Goal: Task Accomplishment & Management: Complete application form

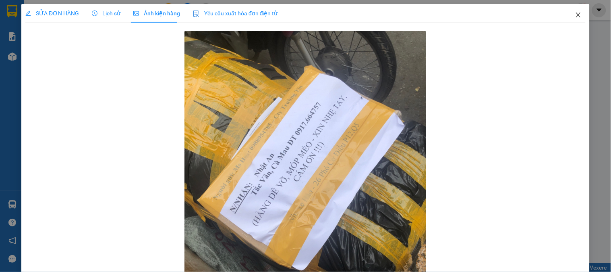
click at [572, 11] on span "Close" at bounding box center [578, 15] width 23 height 23
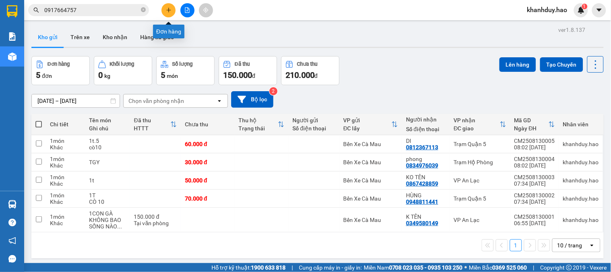
click at [170, 9] on icon "plus" at bounding box center [169, 10] width 6 height 6
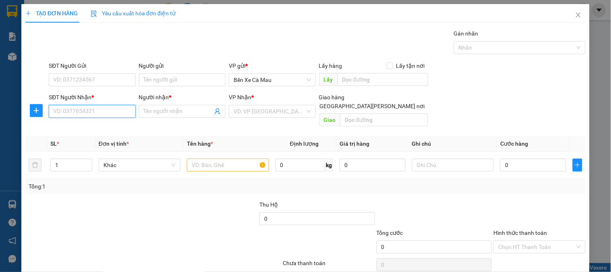
click at [113, 110] on input "SĐT Người Nhận *" at bounding box center [92, 111] width 87 height 13
click at [85, 131] on div "0916777746 - ÂN" at bounding box center [91, 127] width 76 height 9
type input "0916777746"
type input "ÂN"
type input "30.000"
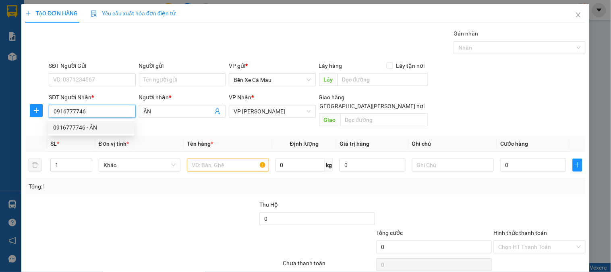
type input "30.000"
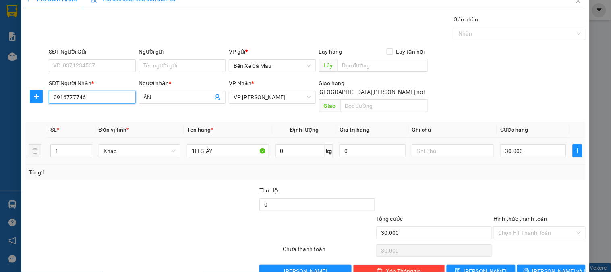
scroll to position [26, 0]
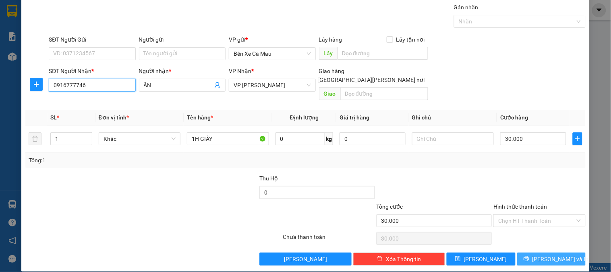
type input "0916777746"
click at [526, 252] on button "[PERSON_NAME] và In" at bounding box center [551, 258] width 68 height 13
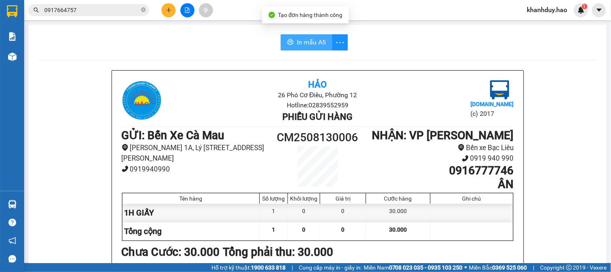
click at [315, 37] on span "In mẫu A5" at bounding box center [311, 42] width 29 height 10
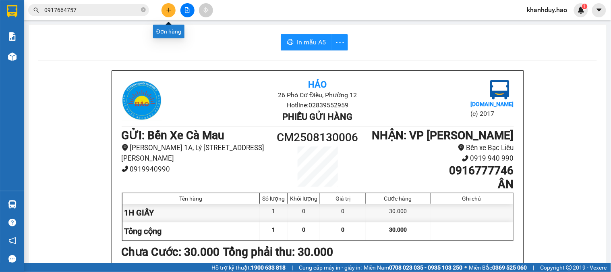
click at [166, 10] on icon "plus" at bounding box center [169, 10] width 6 height 6
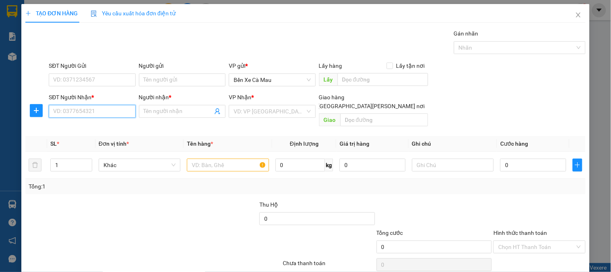
click at [122, 114] on input "SĐT Người Nhận *" at bounding box center [92, 111] width 87 height 13
click at [575, 15] on icon "close" at bounding box center [578, 15] width 6 height 6
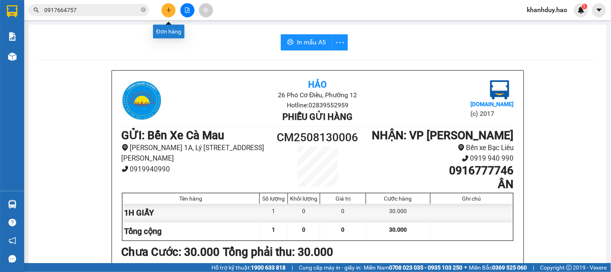
click at [166, 9] on icon "plus" at bounding box center [169, 10] width 6 height 6
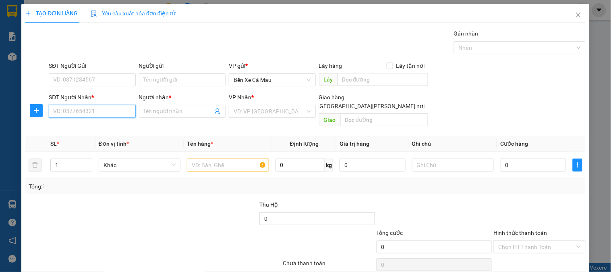
click at [113, 113] on input "SĐT Người Nhận *" at bounding box center [92, 111] width 87 height 13
type input "0903924325"
click at [121, 127] on div "0903924325 - đen" at bounding box center [91, 127] width 76 height 9
type input "đen"
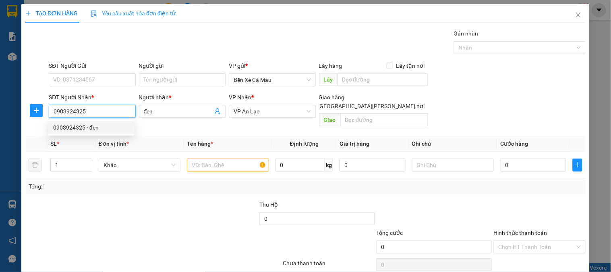
type input "40.000"
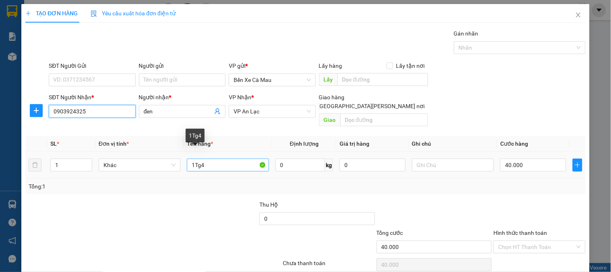
type input "0903924325"
click at [226, 158] on input "1Tg4" at bounding box center [228, 164] width 82 height 13
type input "1T0.5"
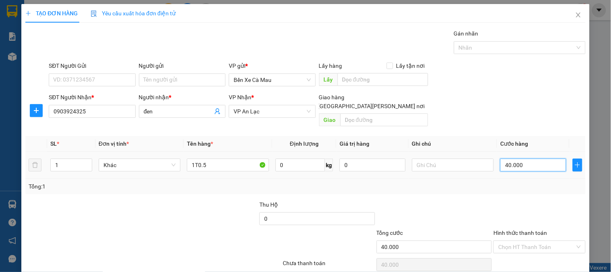
click at [514, 158] on input "40.000" at bounding box center [533, 164] width 66 height 13
type input "0"
type input "005"
type input "5"
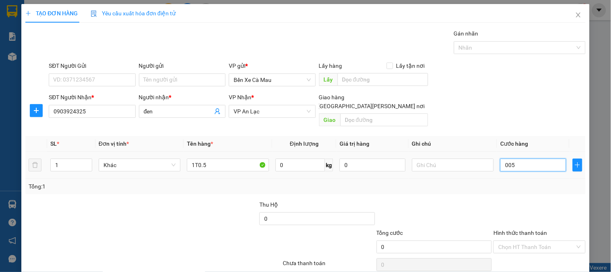
type input "5"
type input "50"
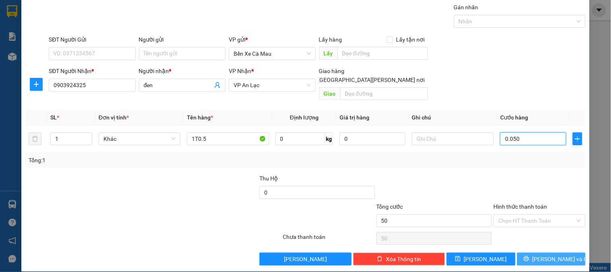
type input "0.050"
click at [539, 254] on span "[PERSON_NAME] và In" at bounding box center [561, 258] width 56 height 9
type input "50.000"
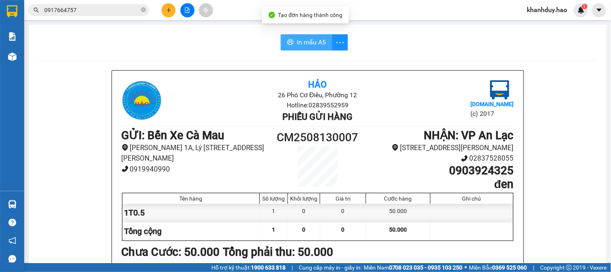
click at [303, 39] on span "In mẫu A5" at bounding box center [311, 42] width 29 height 10
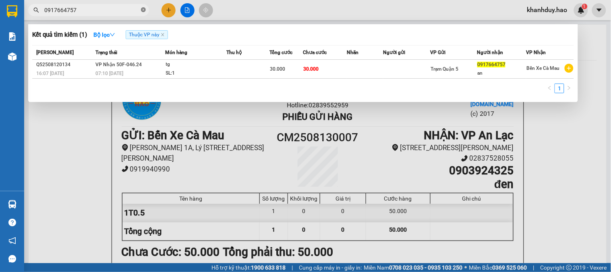
click at [142, 11] on icon "close-circle" at bounding box center [143, 9] width 5 height 5
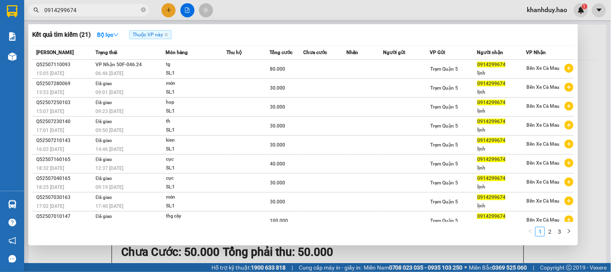
type input "0914299674"
click at [611, 131] on div at bounding box center [305, 136] width 611 height 272
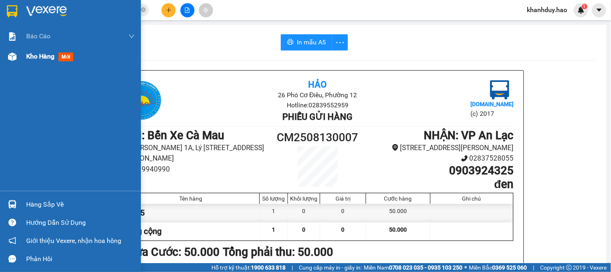
click at [29, 48] on div "Kho hàng mới" at bounding box center [80, 56] width 109 height 20
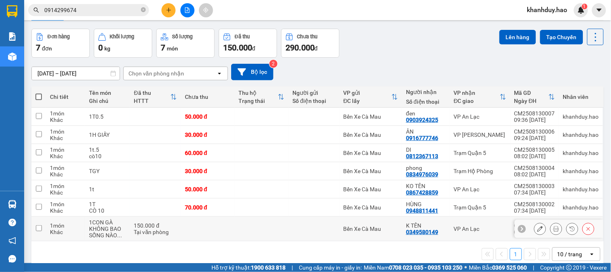
scroll to position [39, 0]
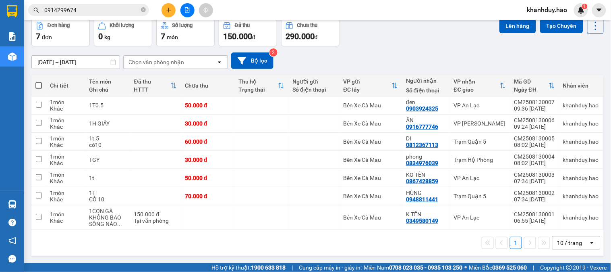
click at [578, 239] on div "10 / trang" at bounding box center [571, 242] width 36 height 13
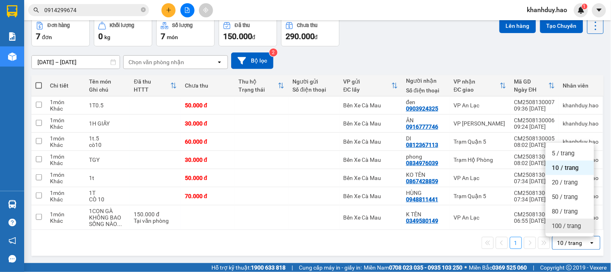
click at [577, 225] on span "100 / trang" at bounding box center [566, 226] width 29 height 8
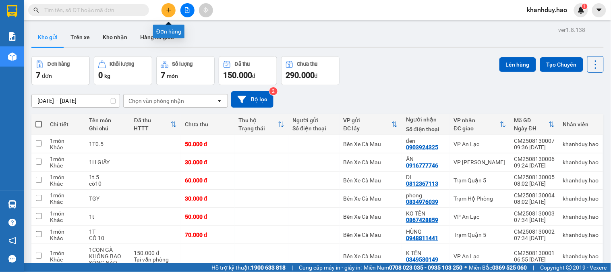
click at [165, 12] on button at bounding box center [169, 10] width 14 height 14
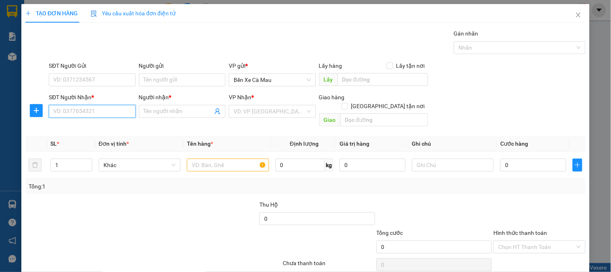
click at [98, 114] on input "SĐT Người Nhận *" at bounding box center [92, 111] width 87 height 13
type input "0947517652"
click at [171, 114] on input "Người nhận *" at bounding box center [178, 111] width 69 height 9
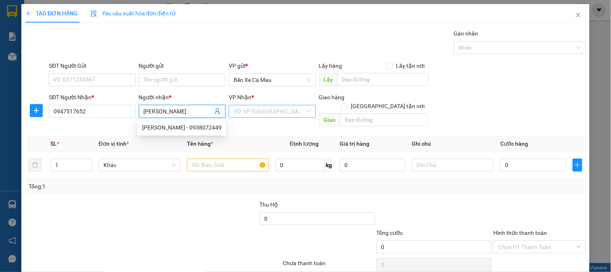
type input "[PERSON_NAME]"
click at [273, 110] on input "search" at bounding box center [269, 111] width 71 height 12
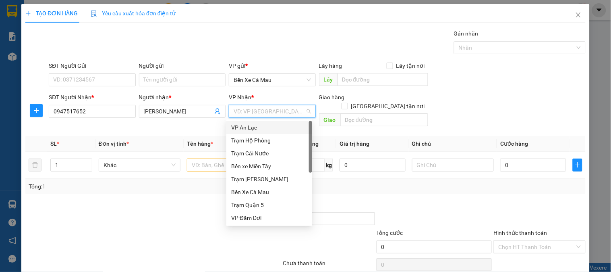
click at [269, 123] on div "VP An Lạc" at bounding box center [269, 127] width 76 height 9
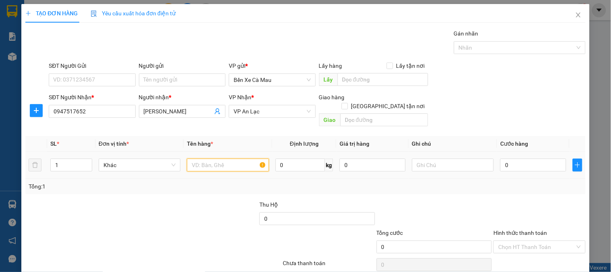
click at [218, 158] on input "text" at bounding box center [228, 164] width 82 height 13
type input "1t"
click at [534, 158] on input "0" at bounding box center [533, 164] width 66 height 13
type input "5"
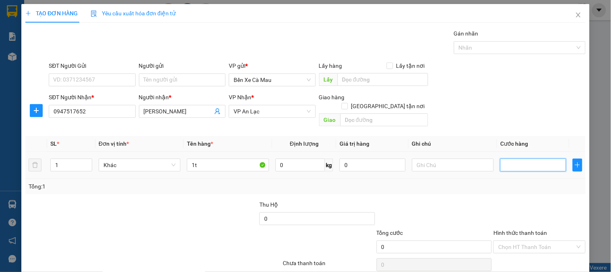
type input "5"
type input "50"
click at [540, 102] on div "SĐT Người Nhận * 0947517652 Người nhận * vũ nguyên VP Nhận * VP An Lạc Giao hàn…" at bounding box center [317, 111] width 540 height 37
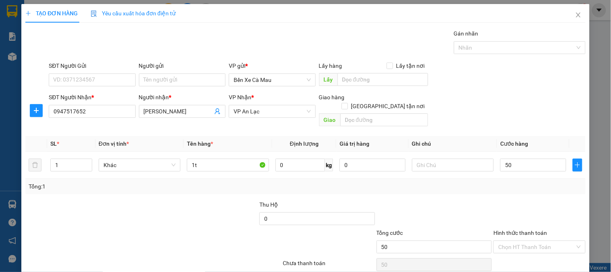
type input "50.000"
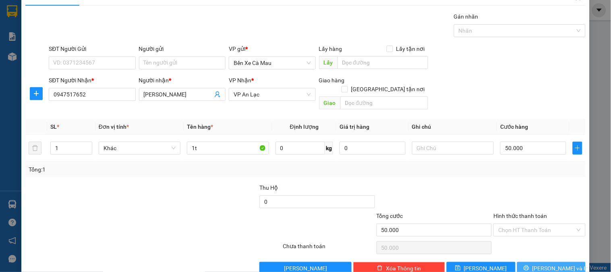
scroll to position [26, 0]
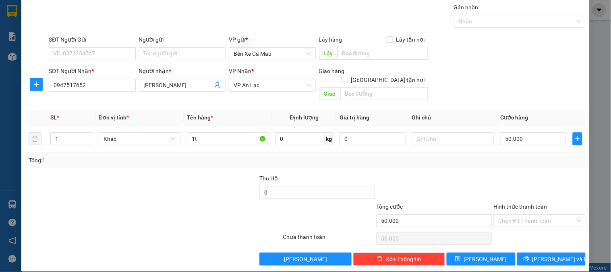
click at [551, 202] on div "Hình thức thanh toán" at bounding box center [540, 208] width 92 height 12
click at [548, 214] on input "Hình thức thanh toán" at bounding box center [536, 220] width 77 height 12
click at [536, 222] on div "Tại văn phòng" at bounding box center [534, 228] width 91 height 13
type input "0"
click at [535, 252] on button "[PERSON_NAME] và In" at bounding box center [551, 258] width 68 height 13
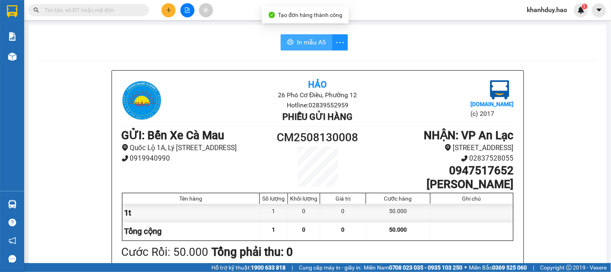
click at [308, 46] on span "In mẫu A5" at bounding box center [311, 42] width 29 height 10
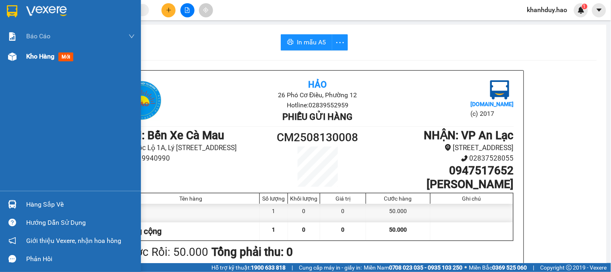
click at [46, 57] on span "Kho hàng" at bounding box center [40, 56] width 28 height 8
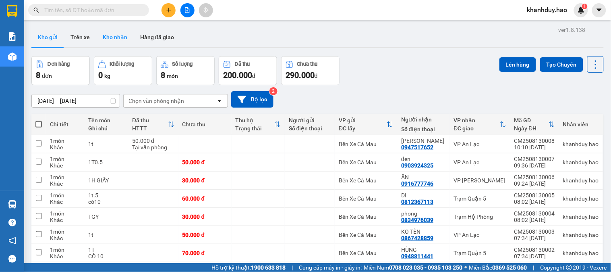
click at [112, 31] on button "Kho nhận" at bounding box center [114, 36] width 37 height 19
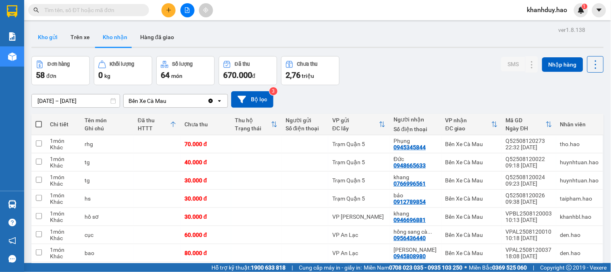
click at [56, 35] on button "Kho gửi" at bounding box center [47, 36] width 33 height 19
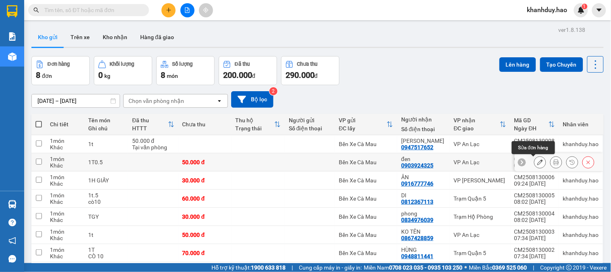
click at [537, 162] on button at bounding box center [540, 162] width 11 height 14
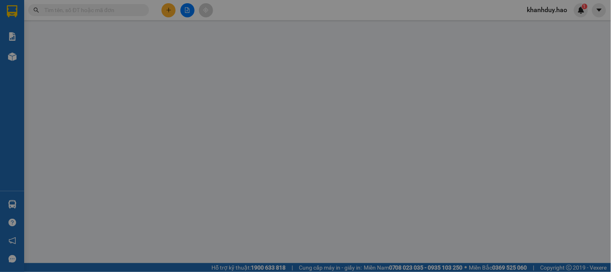
type input "0903924325"
type input "đen"
type input "50.000"
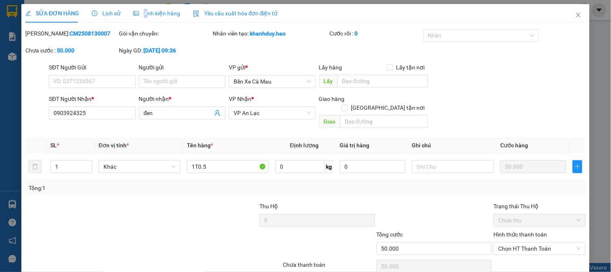
click at [143, 14] on span "Ảnh kiện hàng" at bounding box center [156, 13] width 47 height 6
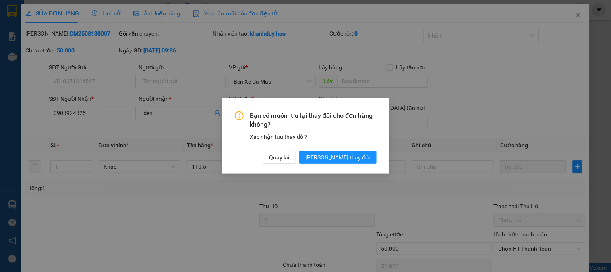
click at [111, 14] on div "Bạn có muốn lưu lại thay đổi cho đơn hàng không? Xác nhận lưu thay đổi? Quay lạ…" at bounding box center [305, 136] width 611 height 272
click at [376, 173] on div "Bạn có muốn lưu lại thay đổi cho đơn hàng không? Xác nhận lưu thay đổi? Quay lạ…" at bounding box center [306, 135] width 168 height 75
click at [359, 160] on span "[PERSON_NAME] thay đổi" at bounding box center [338, 157] width 64 height 9
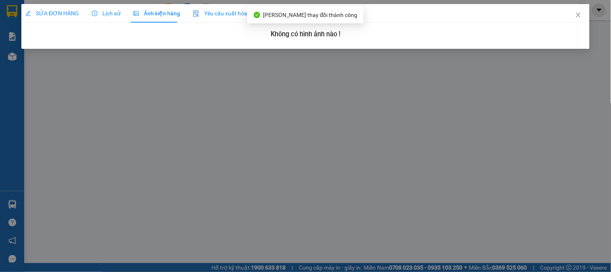
click at [102, 3] on div "SỬA ĐƠN HÀNG Lịch sử Ảnh kiện hàng Yêu cầu xuất hóa đơn điện tử Total Paid Fee …" at bounding box center [305, 136] width 611 height 272
click at [105, 15] on span "Lịch sử" at bounding box center [106, 13] width 29 height 6
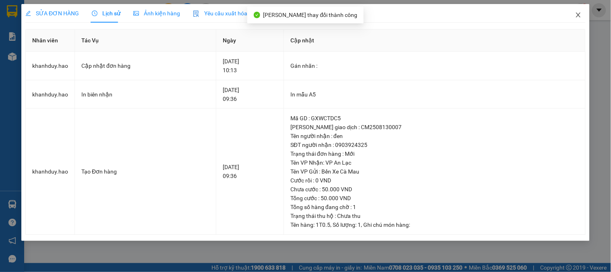
click at [583, 19] on span "Close" at bounding box center [578, 15] width 23 height 23
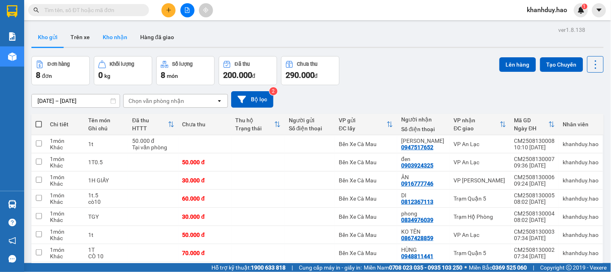
click at [102, 41] on button "Kho nhận" at bounding box center [114, 36] width 37 height 19
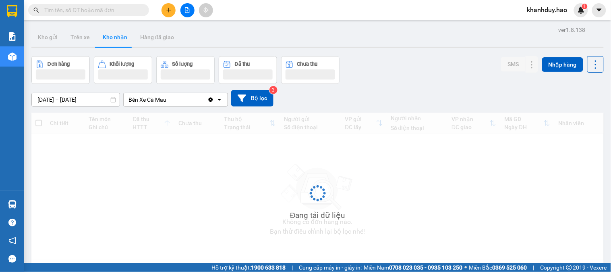
click at [115, 8] on input "text" at bounding box center [91, 10] width 95 height 9
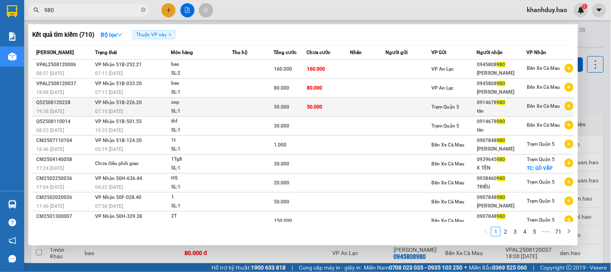
type input "980"
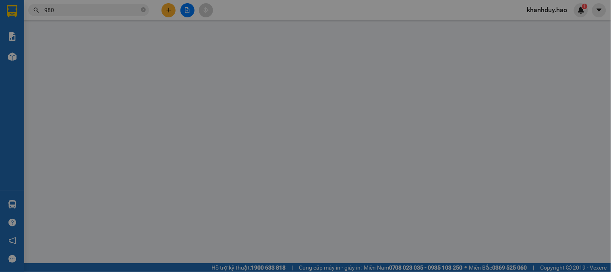
type input "0914678980"
type input "tân"
type input "50.000"
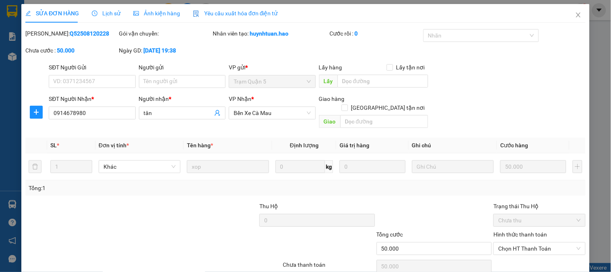
click at [158, 11] on span "Ảnh kiện hàng" at bounding box center [156, 13] width 47 height 6
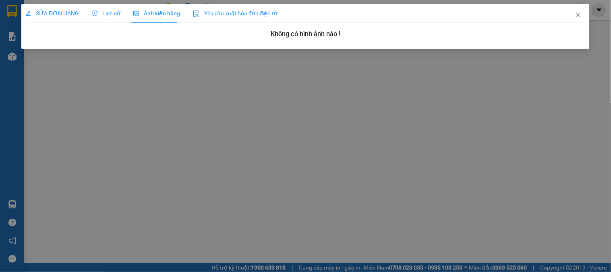
click at [110, 18] on div "Lịch sử" at bounding box center [106, 13] width 29 height 19
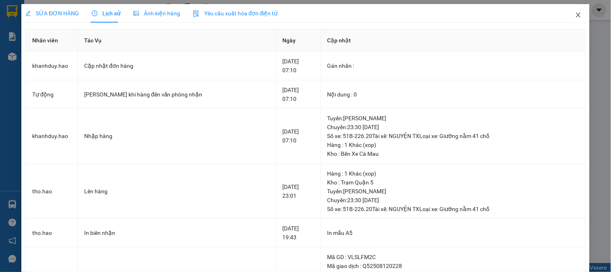
click at [578, 13] on span "Close" at bounding box center [578, 15] width 23 height 23
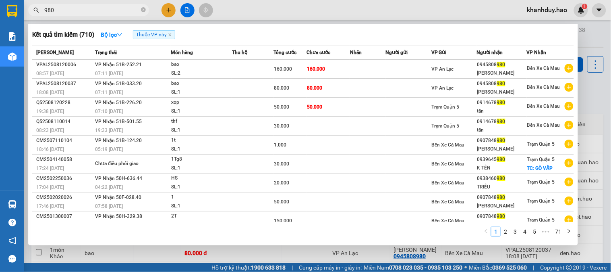
click at [98, 7] on input "980" at bounding box center [91, 10] width 95 height 9
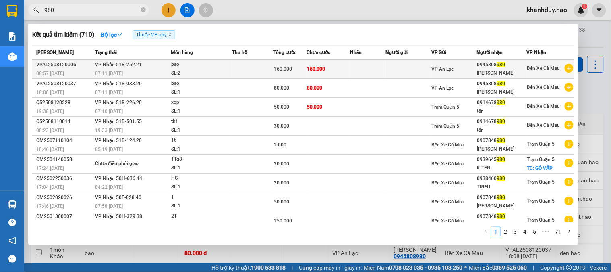
click at [230, 67] on div "bao" at bounding box center [201, 64] width 60 height 9
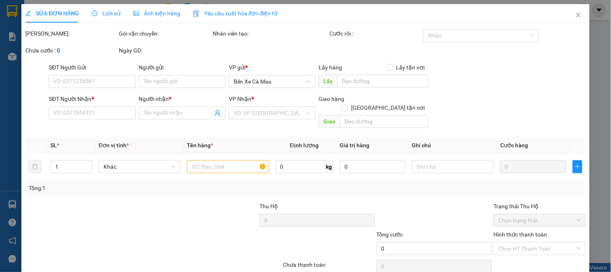
type input "0945808980"
type input "trang quỳnh"
type input "160.000"
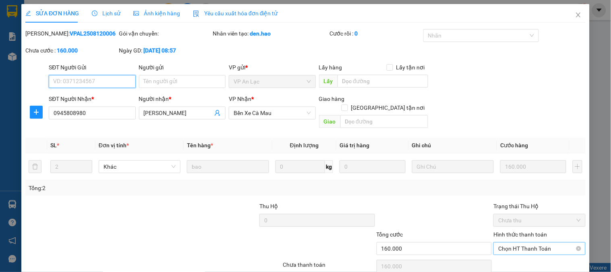
scroll to position [24, 0]
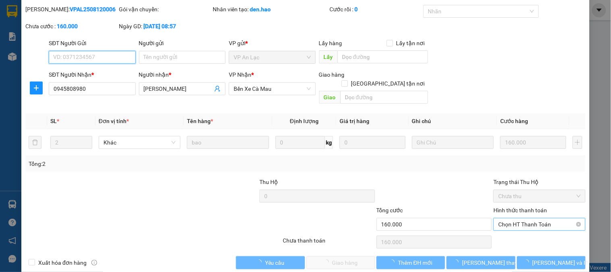
click at [535, 218] on span "Chọn HT Thanh Toán" at bounding box center [539, 224] width 82 height 12
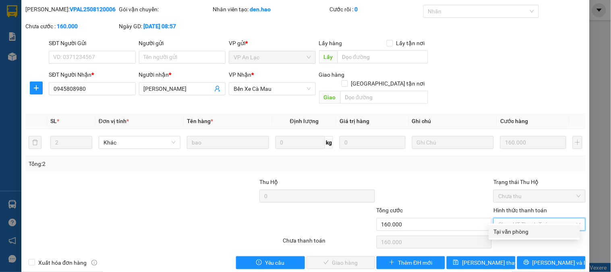
drag, startPoint x: 534, startPoint y: 222, endPoint x: 513, endPoint y: 234, distance: 24.2
click at [534, 222] on div "Hình thức thanh toán Chọn HT Thanh Toán" at bounding box center [540, 219] width 92 height 28
click at [517, 218] on span "Chọn HT Thanh Toán" at bounding box center [539, 224] width 82 height 12
drag, startPoint x: 516, startPoint y: 232, endPoint x: 502, endPoint y: 234, distance: 13.4
click at [514, 232] on div "Tại văn phòng" at bounding box center [534, 231] width 81 height 9
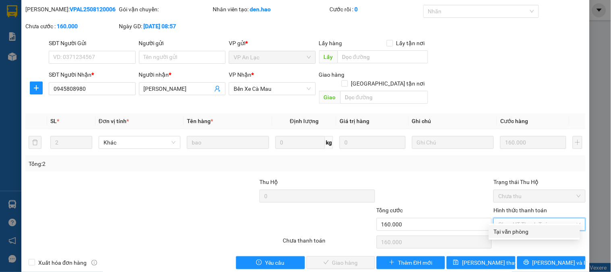
type input "0"
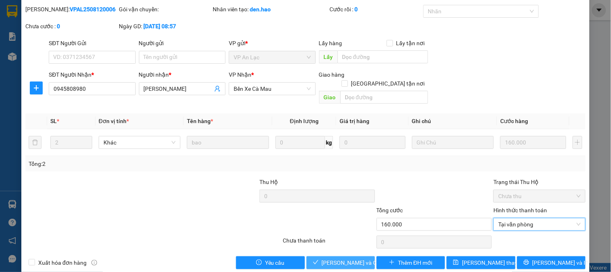
click at [344, 258] on span "[PERSON_NAME] và Giao hàng" at bounding box center [360, 262] width 77 height 9
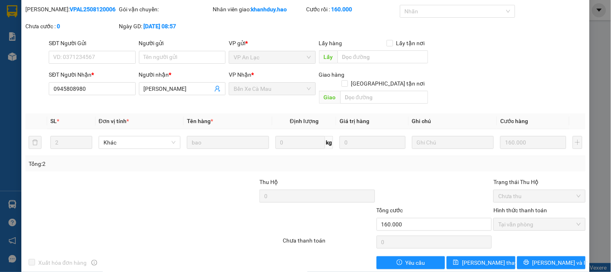
scroll to position [0, 0]
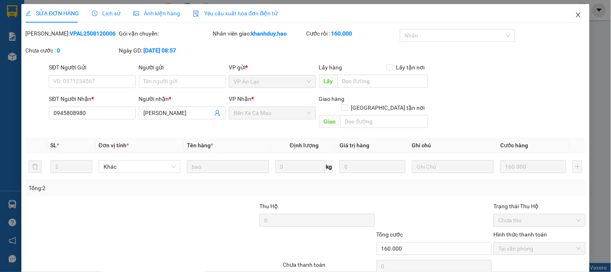
click at [575, 15] on span "Close" at bounding box center [578, 15] width 23 height 23
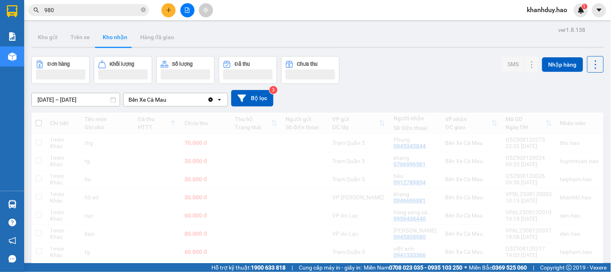
click at [117, 10] on input "980" at bounding box center [91, 10] width 95 height 9
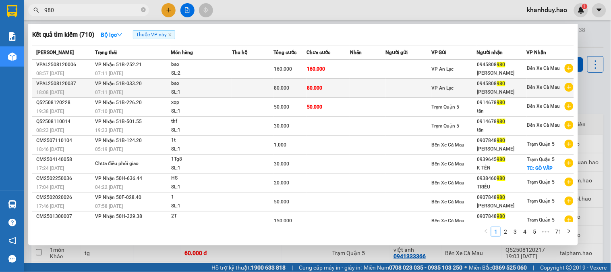
click at [234, 81] on td at bounding box center [252, 88] width 41 height 19
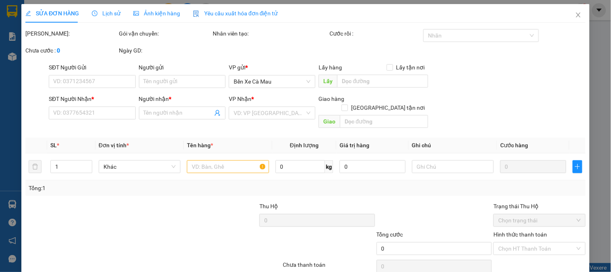
type input "0945808980"
type input "trang quỳnh"
type input "80.000"
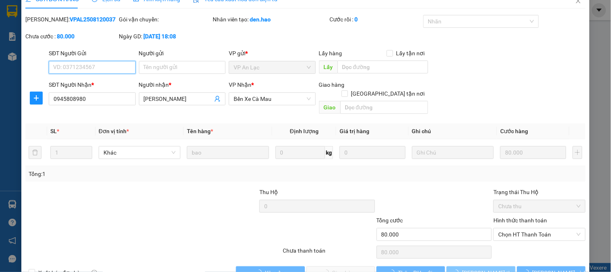
scroll to position [28, 0]
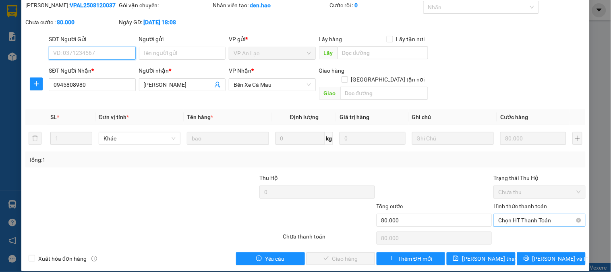
click at [528, 214] on span "Chọn HT Thanh Toán" at bounding box center [539, 220] width 82 height 12
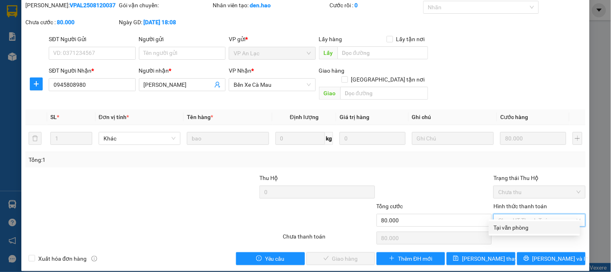
drag, startPoint x: 528, startPoint y: 218, endPoint x: 482, endPoint y: 241, distance: 51.3
click at [526, 226] on div "Tại văn phòng" at bounding box center [534, 227] width 81 height 9
type input "0"
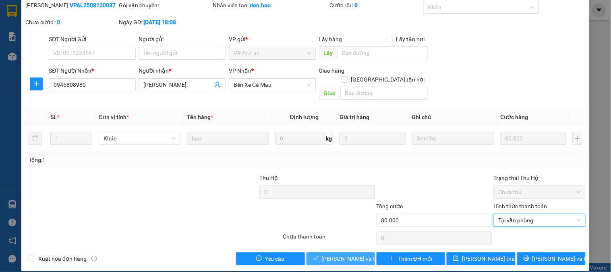
click at [353, 254] on span "Lưu và Giao hàng" at bounding box center [360, 258] width 77 height 9
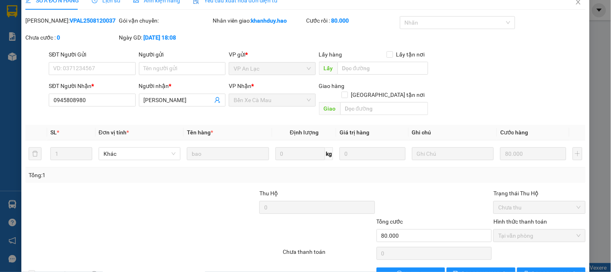
scroll to position [0, 0]
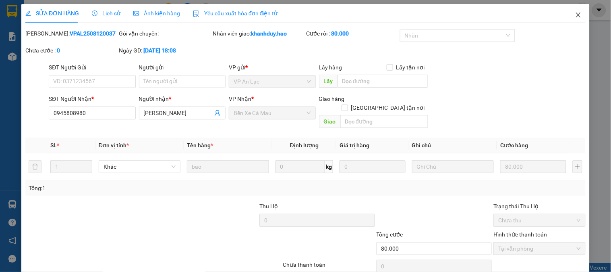
click at [577, 14] on span "Close" at bounding box center [578, 15] width 23 height 23
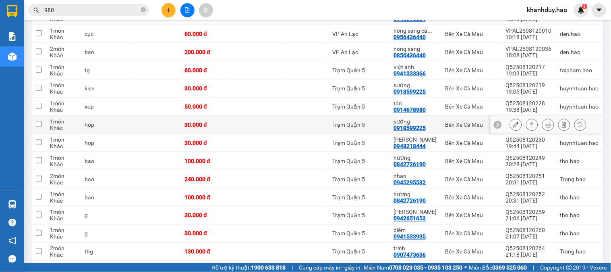
scroll to position [79, 0]
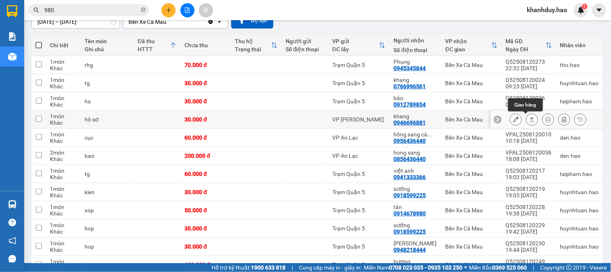
click at [527, 116] on button at bounding box center [532, 119] width 11 height 14
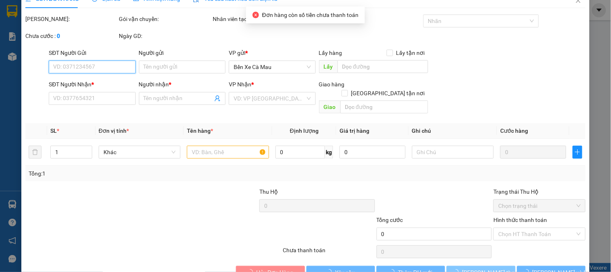
scroll to position [28, 0]
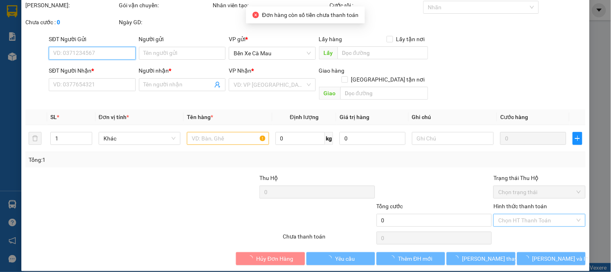
type input "0946696881"
type input "khang"
type input "30.000"
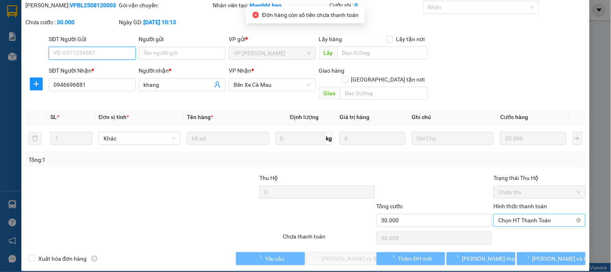
click at [525, 214] on span "Chọn HT Thanh Toán" at bounding box center [539, 220] width 82 height 12
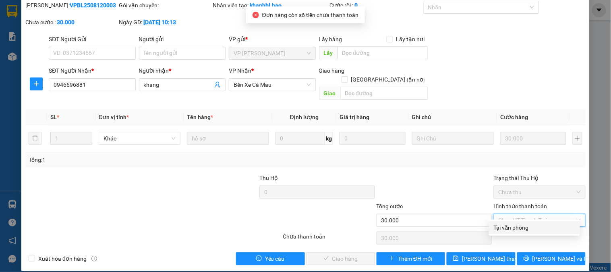
drag, startPoint x: 514, startPoint y: 228, endPoint x: 344, endPoint y: 242, distance: 170.6
click at [514, 228] on div "Tại văn phòng" at bounding box center [534, 227] width 81 height 9
type input "0"
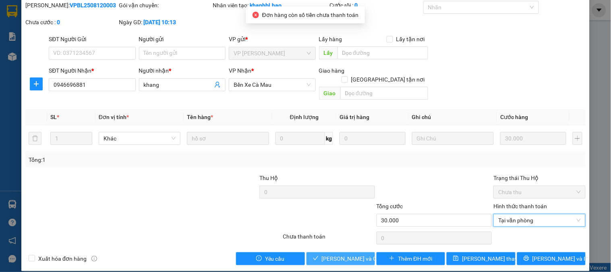
click at [342, 254] on span "Lưu và Giao hàng" at bounding box center [360, 258] width 77 height 9
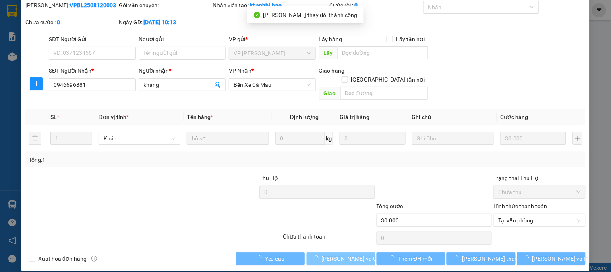
scroll to position [0, 0]
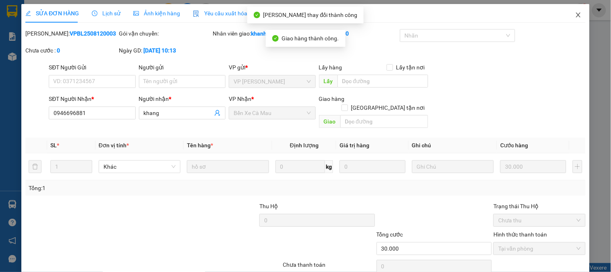
drag, startPoint x: 564, startPoint y: 7, endPoint x: 571, endPoint y: 13, distance: 9.1
click at [567, 7] on span "Close" at bounding box center [578, 15] width 23 height 23
click at [571, 13] on span "khanhduy.hao" at bounding box center [547, 10] width 53 height 10
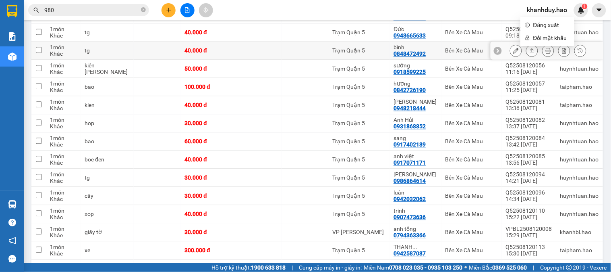
scroll to position [448, 0]
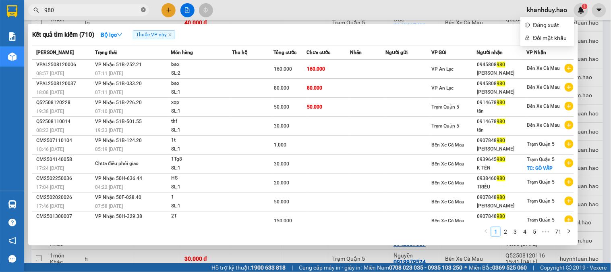
click at [144, 13] on span at bounding box center [143, 10] width 5 height 8
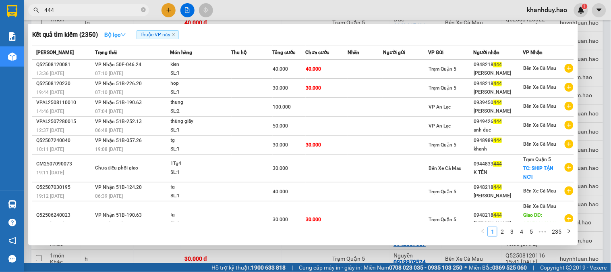
type input "444"
click at [115, 35] on strong "Bộ lọc" at bounding box center [115, 34] width 22 height 6
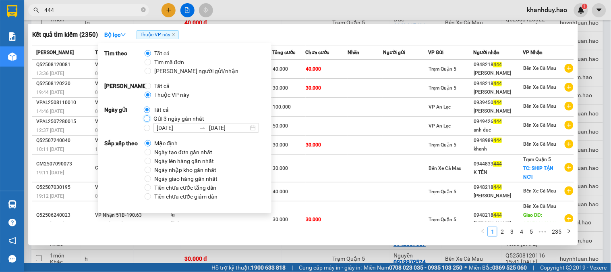
click at [148, 116] on input "Gửi 3 ngày gần nhất" at bounding box center [147, 118] width 6 height 6
radio input "true"
radio input "false"
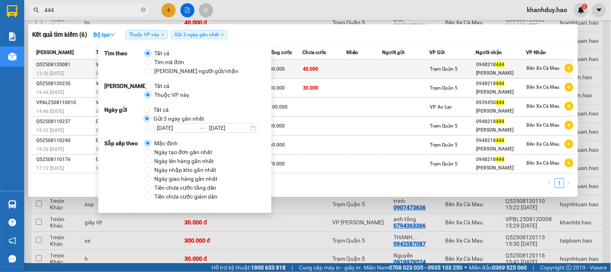
click at [373, 68] on td at bounding box center [364, 69] width 36 height 19
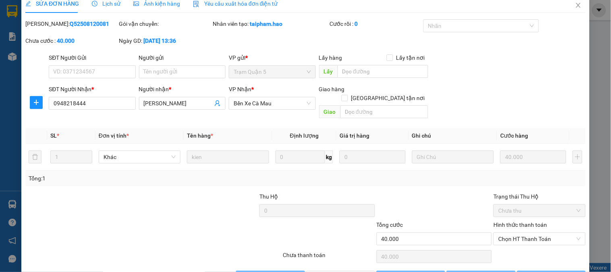
type input "0948218444"
type input "Ngọc Hân"
type input "40.000"
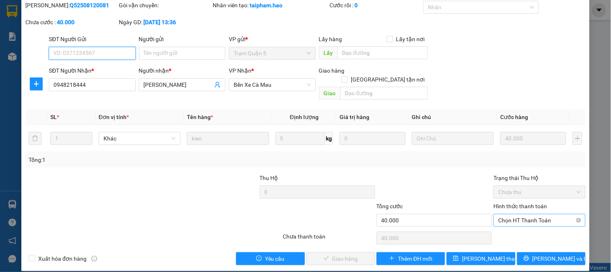
click at [533, 216] on span "Chọn HT Thanh Toán" at bounding box center [539, 220] width 82 height 12
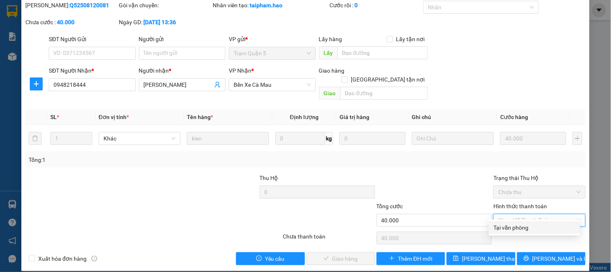
click at [518, 235] on div "Total Paid Fee 0 Total UnPaid Fee 40.000 Cash Collection Total Fee Mã ĐH: Q5250…" at bounding box center [305, 133] width 560 height 264
click at [510, 214] on span "Chọn HT Thanh Toán" at bounding box center [539, 220] width 82 height 12
click at [511, 227] on div "Tại văn phòng" at bounding box center [534, 227] width 81 height 9
type input "0"
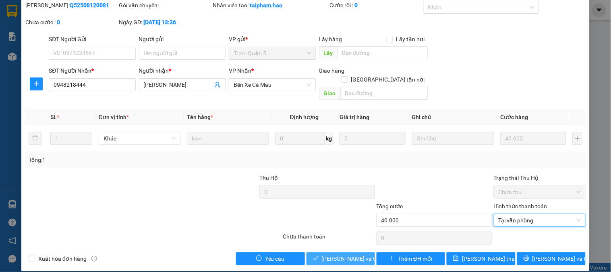
click at [355, 252] on button "Lưu và Giao hàng" at bounding box center [341, 258] width 68 height 13
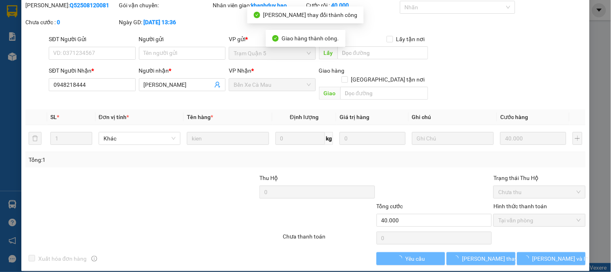
scroll to position [0, 0]
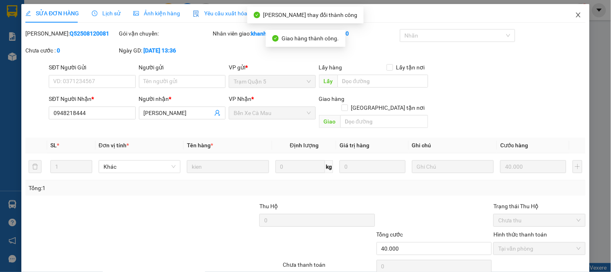
click at [575, 12] on icon "close" at bounding box center [578, 15] width 6 height 6
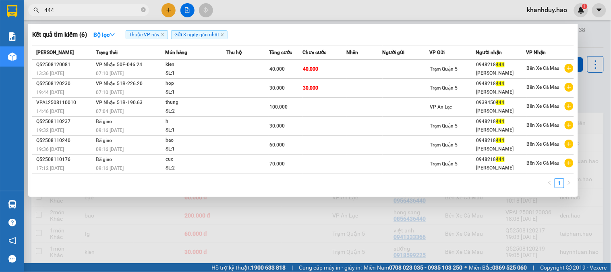
click at [108, 10] on input "444" at bounding box center [91, 10] width 95 height 9
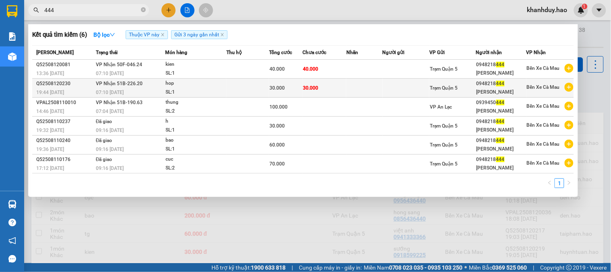
click at [280, 91] on div "30.000" at bounding box center [286, 87] width 33 height 9
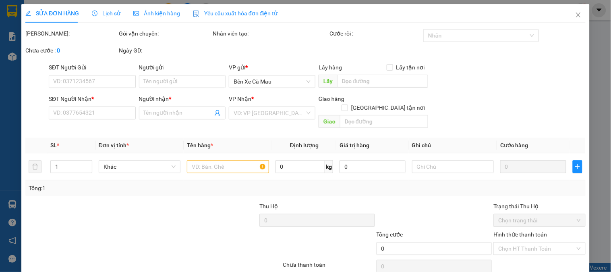
type input "0948218444"
type input "Ngọc Hân"
type input "30.000"
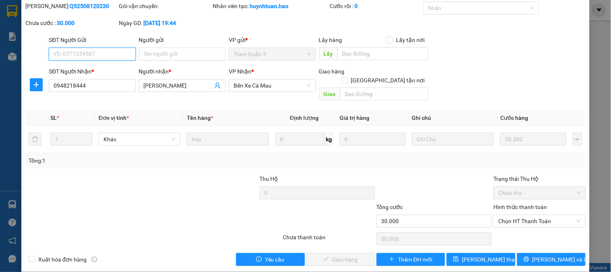
scroll to position [28, 0]
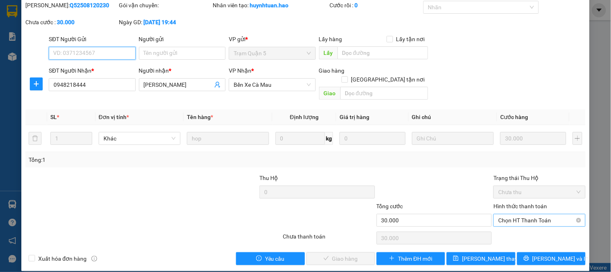
click at [525, 214] on span "Chọn HT Thanh Toán" at bounding box center [539, 220] width 82 height 12
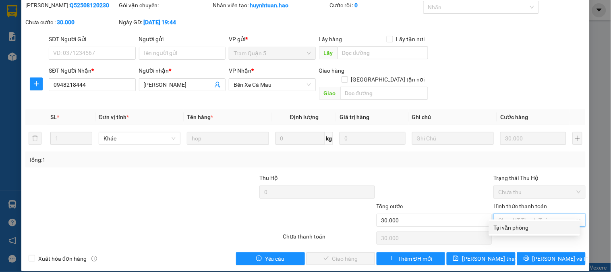
click at [525, 223] on div "Tại văn phòng" at bounding box center [534, 227] width 81 height 9
type input "0"
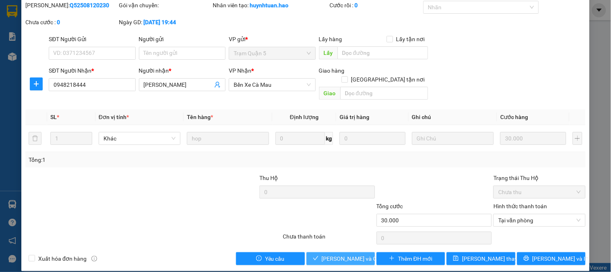
click at [348, 254] on span "Lưu và Giao hàng" at bounding box center [360, 258] width 77 height 9
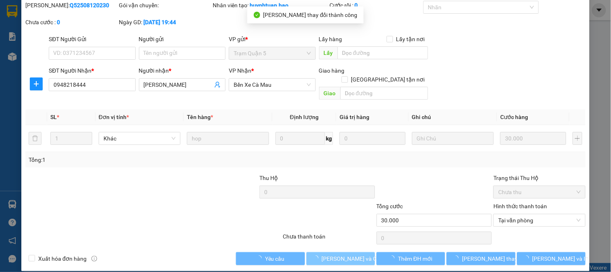
scroll to position [0, 0]
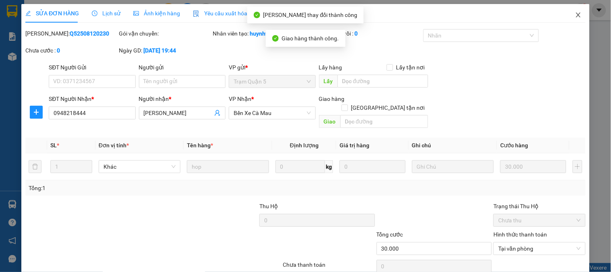
click at [567, 16] on span "Close" at bounding box center [578, 15] width 23 height 23
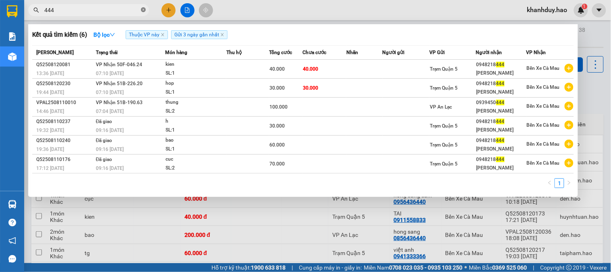
click at [143, 8] on icon "close-circle" at bounding box center [143, 9] width 5 height 5
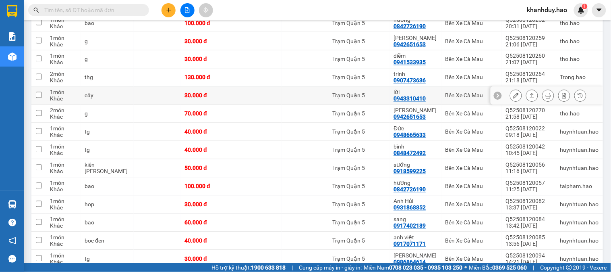
scroll to position [338, 0]
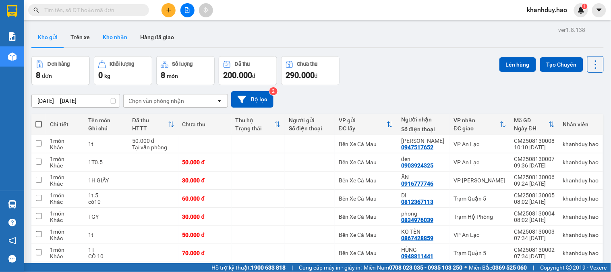
click at [108, 44] on button "Kho nhận" at bounding box center [114, 36] width 37 height 19
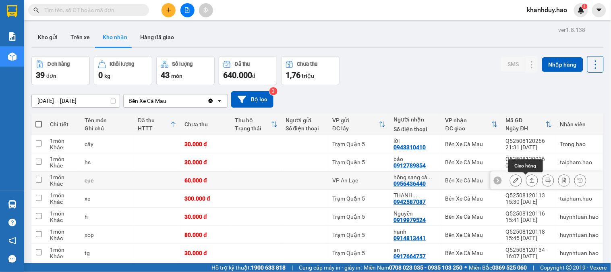
click at [527, 182] on button at bounding box center [532, 180] width 11 height 14
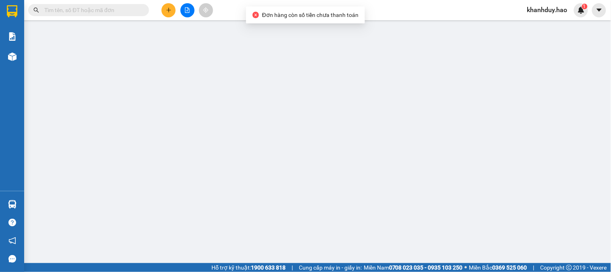
type input "0956436440"
type input "hồng sang cà mau"
type input "60.000"
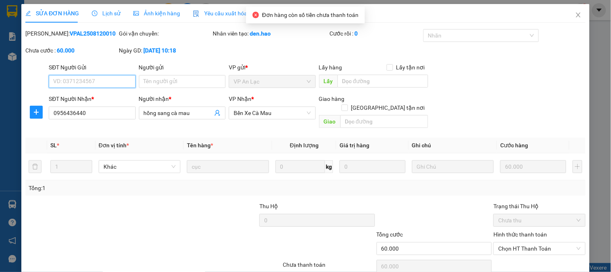
scroll to position [28, 0]
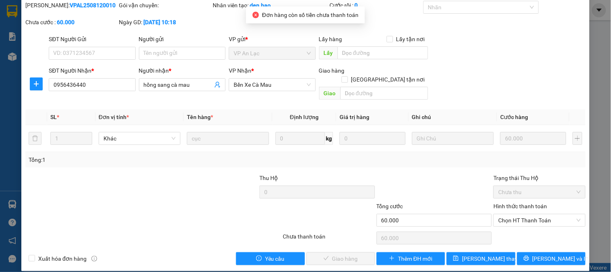
click at [543, 201] on div "Hình thức thanh toán" at bounding box center [540, 207] width 92 height 12
click at [532, 220] on div "Hình thức thanh toán Chọn HT Thanh Toán" at bounding box center [540, 215] width 92 height 28
click at [532, 216] on span "Chọn HT Thanh Toán" at bounding box center [539, 220] width 82 height 12
click at [518, 230] on div "Tại văn phòng" at bounding box center [534, 227] width 81 height 9
type input "0"
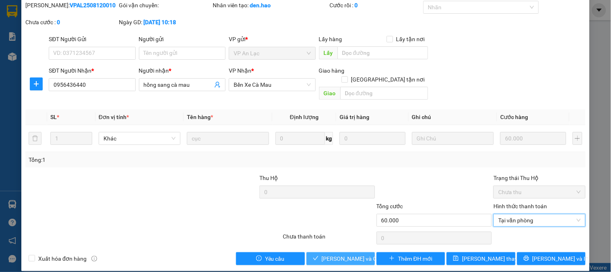
click at [347, 254] on span "Lưu và Giao hàng" at bounding box center [360, 258] width 77 height 9
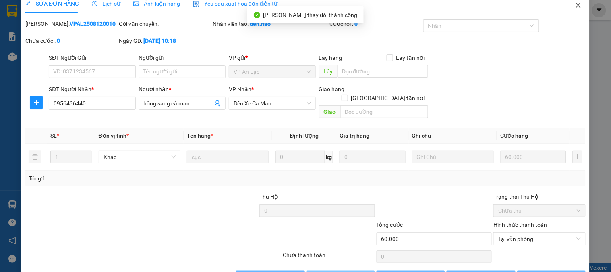
scroll to position [0, 0]
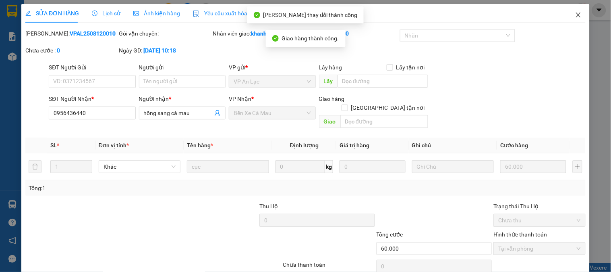
click at [575, 15] on icon "close" at bounding box center [578, 15] width 6 height 6
click at [571, 15] on div "khanhduy.hao 1" at bounding box center [554, 10] width 67 height 14
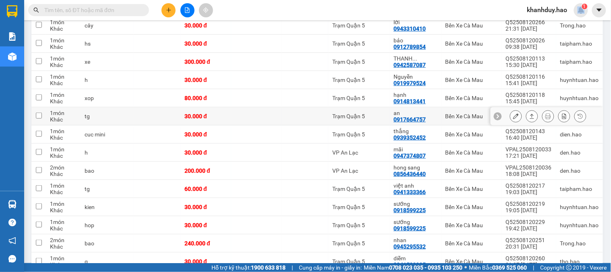
scroll to position [134, 0]
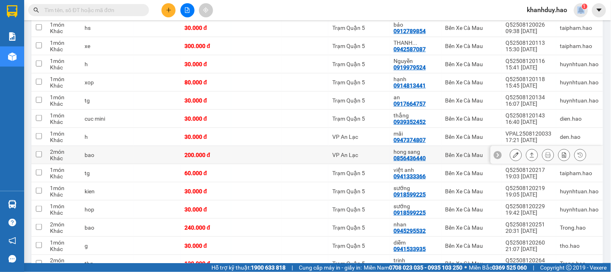
click at [529, 157] on icon at bounding box center [532, 155] width 6 height 6
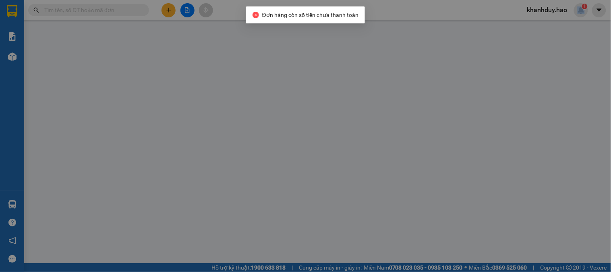
type input "0856436440"
type input "hong sang"
type input "200.000"
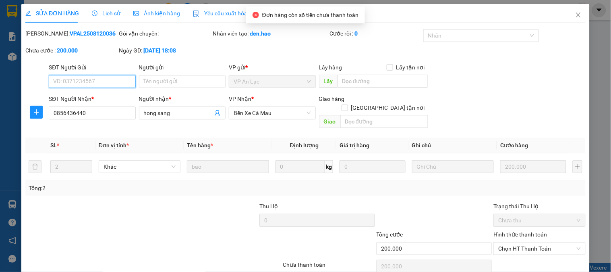
scroll to position [18, 0]
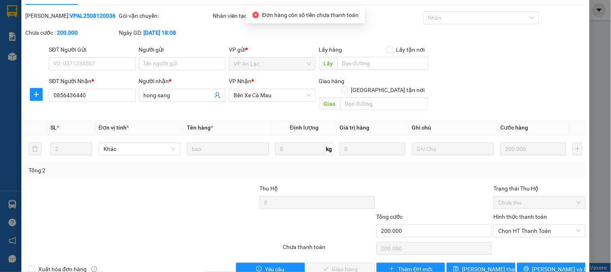
click at [519, 212] on div "Hình thức thanh toán" at bounding box center [540, 218] width 92 height 12
click at [518, 224] on span "Chọn HT Thanh Toán" at bounding box center [539, 230] width 82 height 12
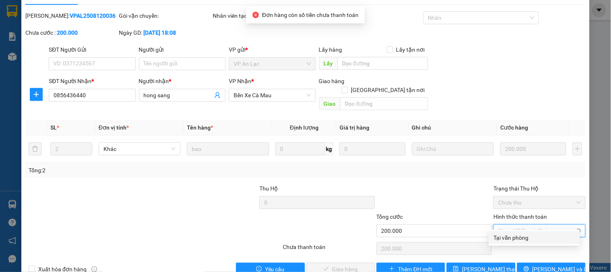
click at [510, 235] on div "Tại văn phòng" at bounding box center [534, 237] width 81 height 9
type input "0"
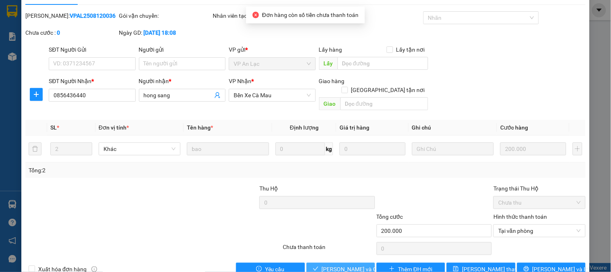
click at [351, 264] on span "Lưu và Giao hàng" at bounding box center [360, 268] width 77 height 9
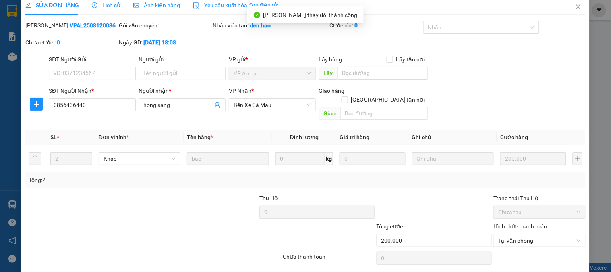
scroll to position [0, 0]
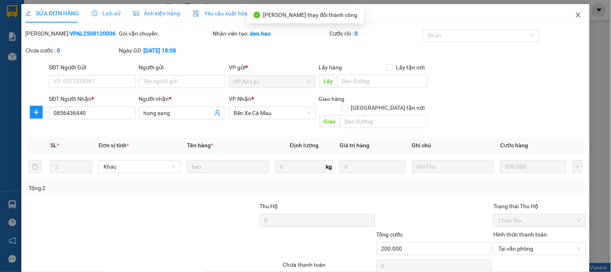
click at [575, 20] on span "Close" at bounding box center [578, 15] width 23 height 23
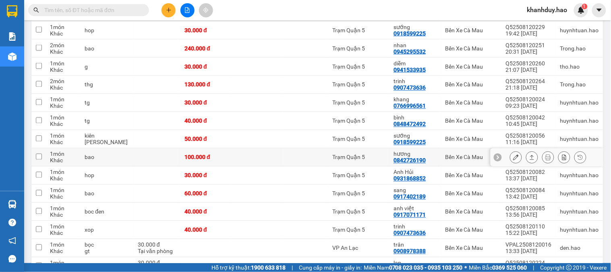
scroll to position [358, 0]
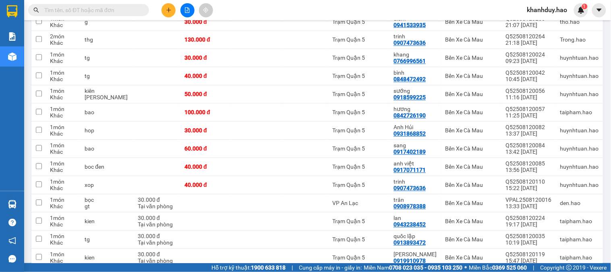
click at [98, 11] on input "text" at bounding box center [91, 10] width 95 height 9
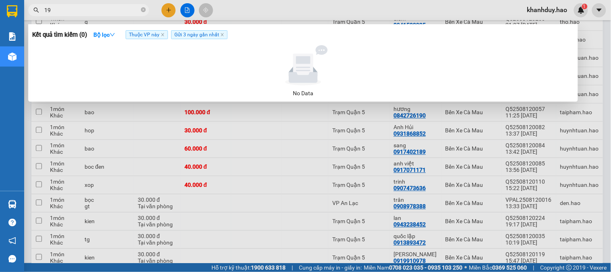
type input "190"
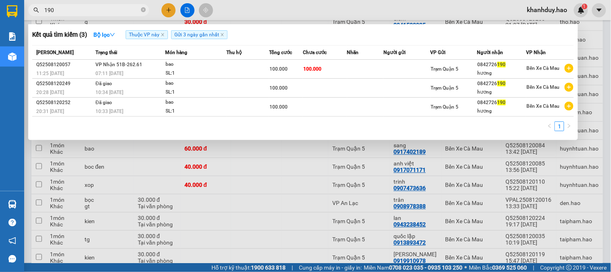
click at [146, 8] on span "190" at bounding box center [88, 10] width 121 height 12
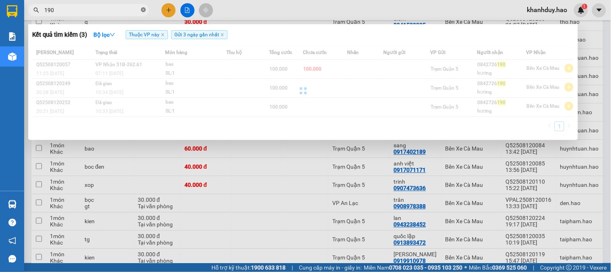
click at [144, 12] on icon "close-circle" at bounding box center [143, 9] width 5 height 5
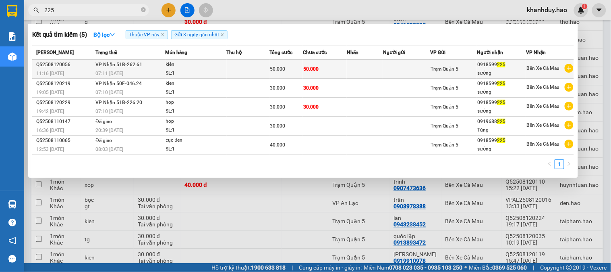
type input "225"
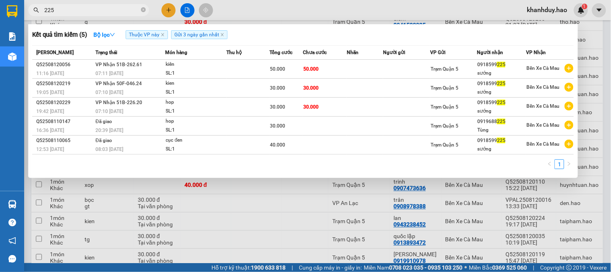
click at [377, 76] on td at bounding box center [365, 69] width 36 height 19
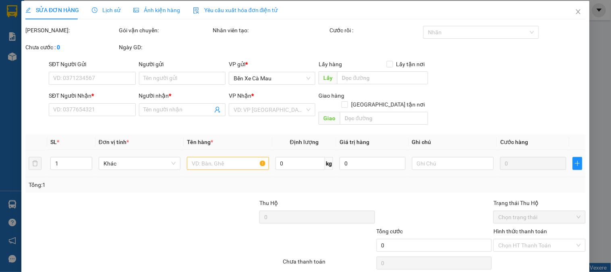
type input "0918599225"
type input "sướng"
type input "50.000"
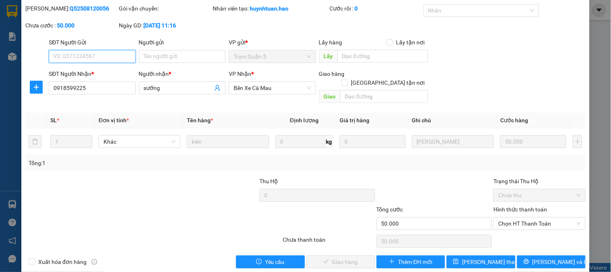
scroll to position [28, 0]
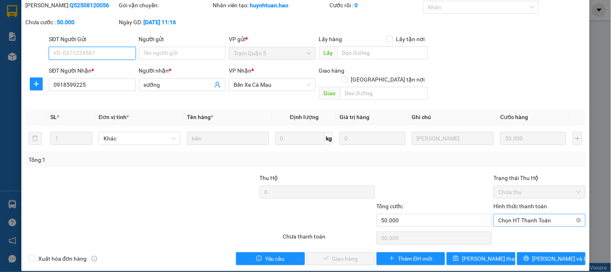
click at [531, 214] on span "Chọn HT Thanh Toán" at bounding box center [539, 220] width 82 height 12
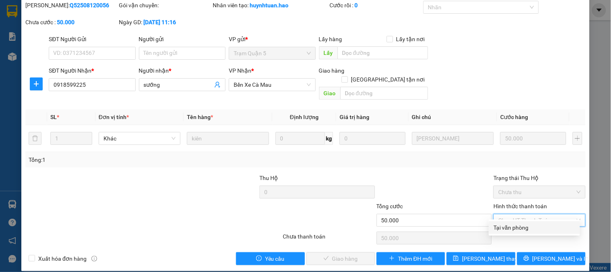
click at [526, 224] on div "Tại văn phòng" at bounding box center [534, 227] width 81 height 9
type input "0"
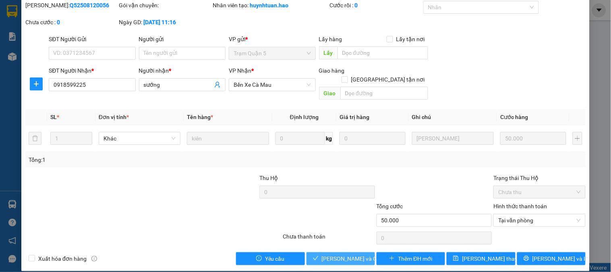
click at [344, 254] on span "Lưu và Giao hàng" at bounding box center [360, 258] width 77 height 9
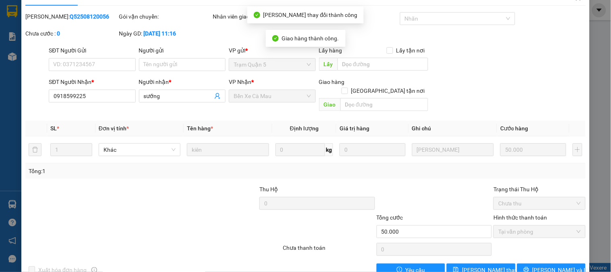
scroll to position [0, 0]
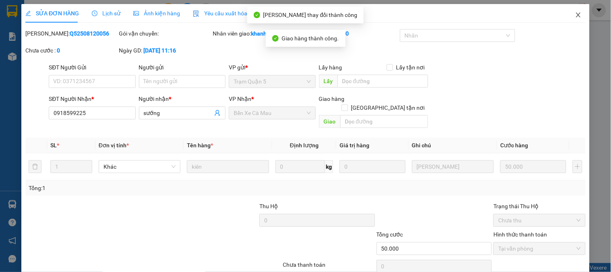
click at [570, 11] on span "Close" at bounding box center [578, 15] width 23 height 23
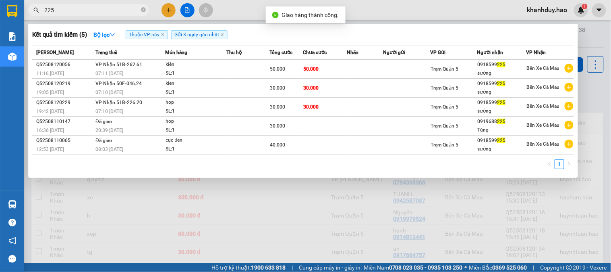
click at [125, 6] on input "225" at bounding box center [91, 10] width 95 height 9
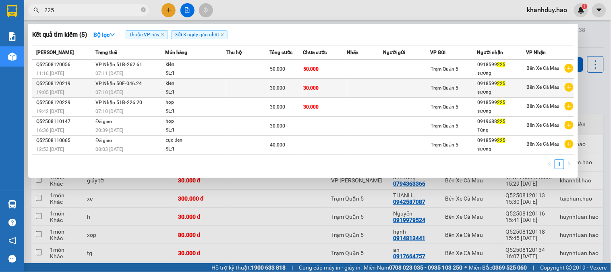
click at [275, 88] on span "30.000" at bounding box center [277, 88] width 15 height 6
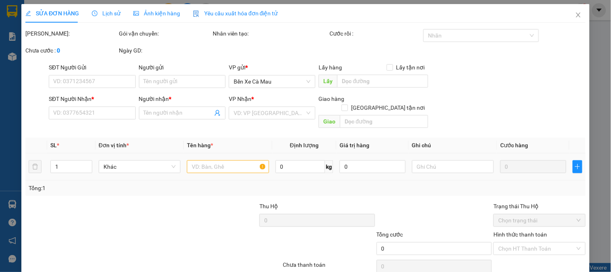
type input "0918599225"
type input "sướng"
type input "30.000"
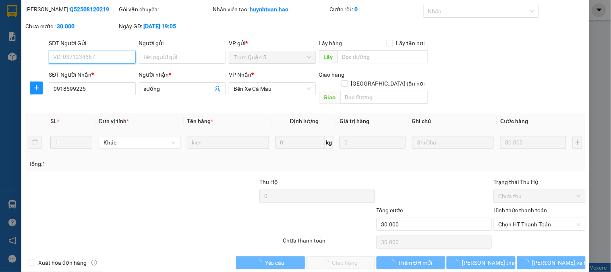
scroll to position [28, 0]
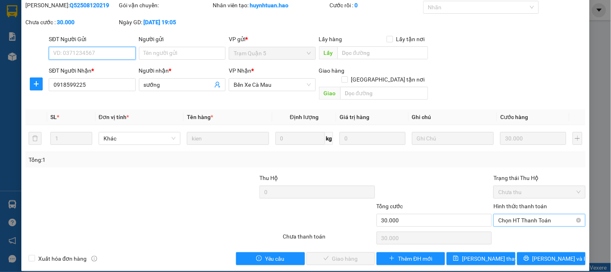
click at [519, 214] on span "Chọn HT Thanh Toán" at bounding box center [539, 220] width 82 height 12
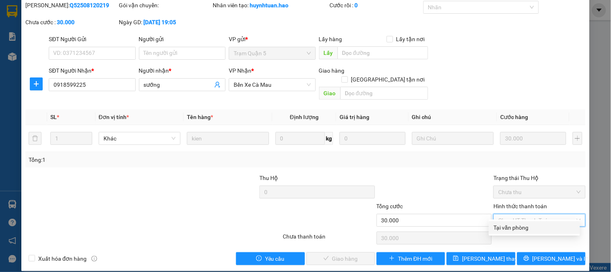
click at [518, 228] on div "Tại văn phòng" at bounding box center [534, 227] width 81 height 9
type input "0"
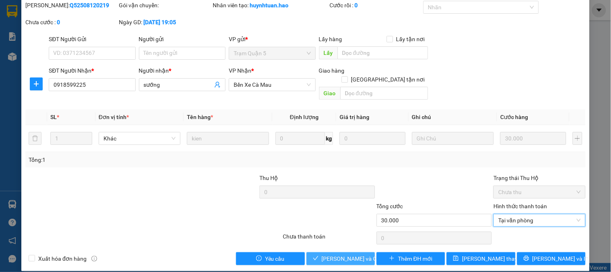
click at [343, 254] on span "Lưu và Giao hàng" at bounding box center [360, 258] width 77 height 9
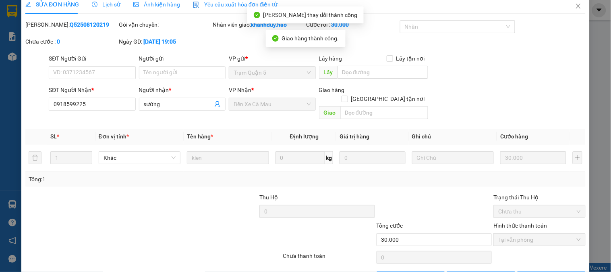
scroll to position [0, 0]
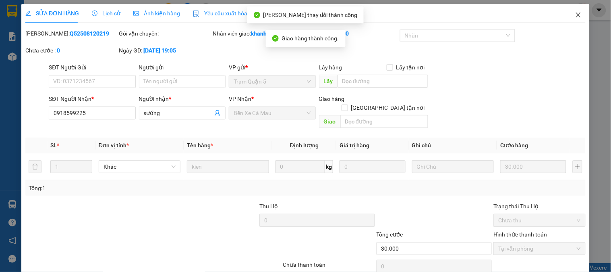
click at [574, 11] on span "Close" at bounding box center [578, 15] width 23 height 23
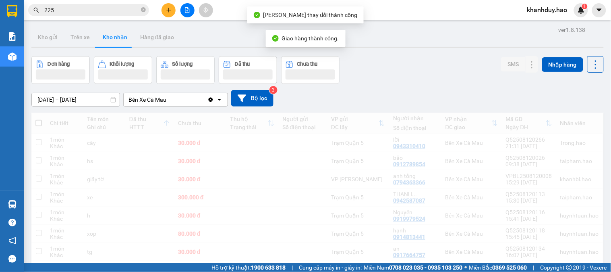
click at [118, 10] on input "225" at bounding box center [91, 10] width 95 height 9
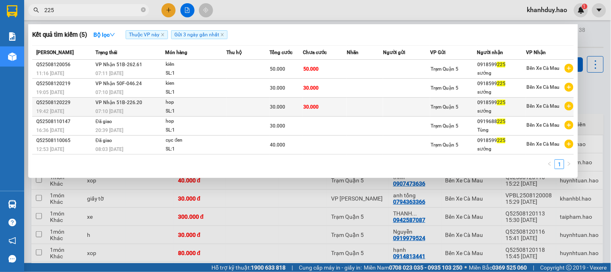
click at [335, 112] on td "30.000" at bounding box center [325, 106] width 44 height 19
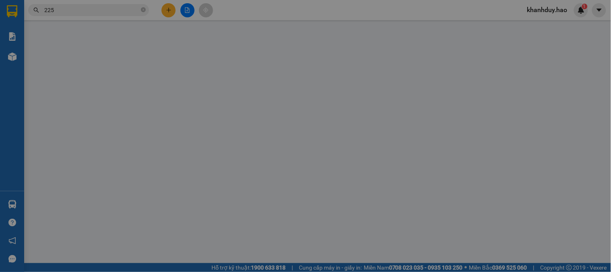
type input "0918599225"
type input "sướng"
type input "30.000"
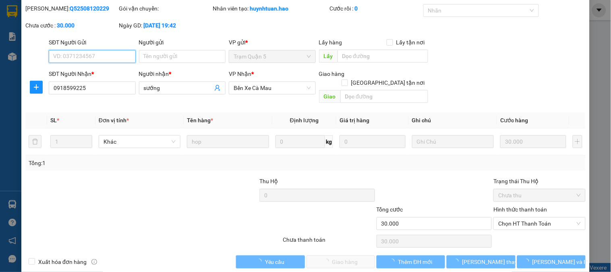
scroll to position [28, 0]
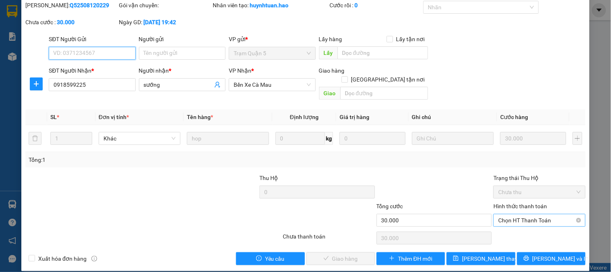
click at [532, 214] on span "Chọn HT Thanh Toán" at bounding box center [539, 220] width 82 height 12
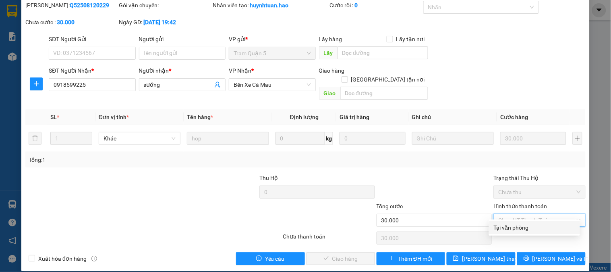
drag, startPoint x: 531, startPoint y: 219, endPoint x: 528, endPoint y: 225, distance: 6.7
click at [530, 220] on div "Total Paid Fee 0 Total UnPaid Fee 30.000 Cash Collection Total Fee Mã ĐH: Q5250…" at bounding box center [305, 133] width 560 height 264
click at [528, 230] on div "Chọn HT Thanh Toán" at bounding box center [539, 238] width 93 height 16
click at [525, 214] on span "Chọn HT Thanh Toán" at bounding box center [539, 220] width 82 height 12
drag, startPoint x: 525, startPoint y: 221, endPoint x: 518, endPoint y: 229, distance: 10.3
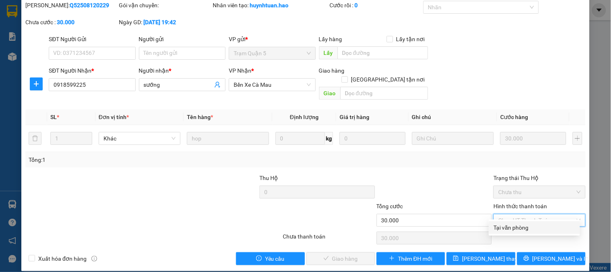
click at [524, 222] on div "Tại văn phòng" at bounding box center [534, 227] width 91 height 13
type input "0"
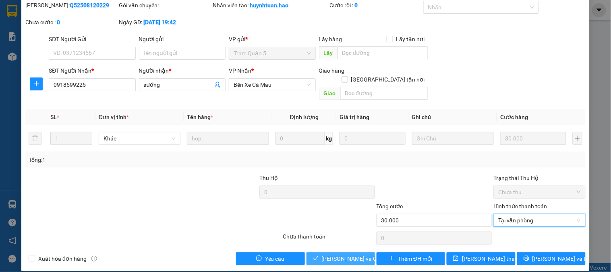
drag, startPoint x: 331, startPoint y: 239, endPoint x: 330, endPoint y: 244, distance: 5.4
click at [330, 239] on div "Total Paid Fee 0 Total UnPaid Fee 30.000 Cash Collection Total Fee Mã ĐH: Q5250…" at bounding box center [305, 133] width 560 height 264
click at [330, 254] on span "Lưu và Giao hàng" at bounding box center [360, 258] width 77 height 9
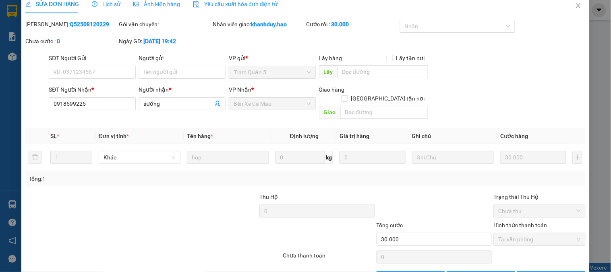
scroll to position [0, 0]
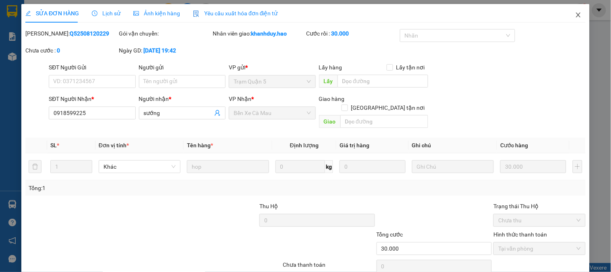
click at [567, 17] on span "Close" at bounding box center [578, 15] width 23 height 23
click at [572, 11] on span "khanhduy.hao" at bounding box center [547, 10] width 53 height 10
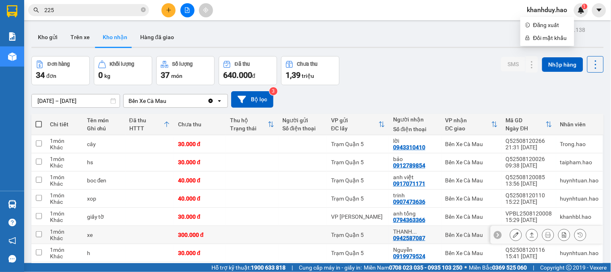
click at [529, 234] on button at bounding box center [532, 235] width 11 height 14
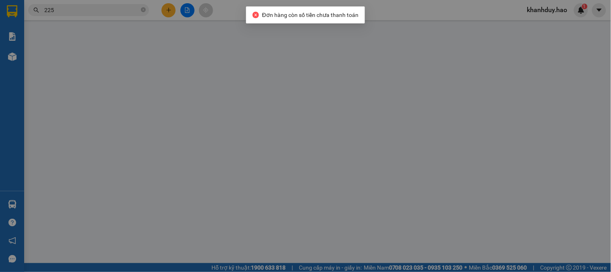
type input "0942587087"
type input "THANH NGUYÊN"
type input "300.000"
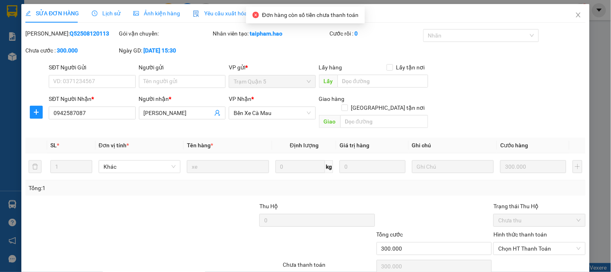
click at [155, 22] on div "SỬA ĐƠN HÀNG Lịch sử Ảnh kiện hàng Yêu cầu xuất hóa đơn điện tử Total Paid Fee …" at bounding box center [305, 148] width 560 height 289
click at [150, 17] on div "Ảnh kiện hàng" at bounding box center [156, 13] width 47 height 9
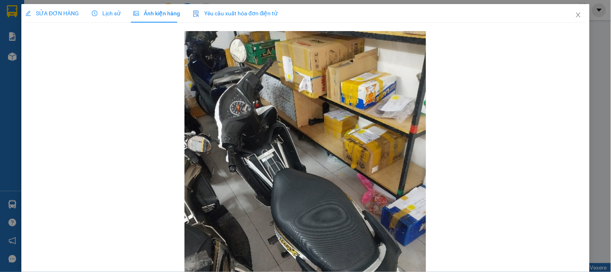
click at [77, 11] on span "SỬA ĐƠN HÀNG" at bounding box center [52, 13] width 54 height 6
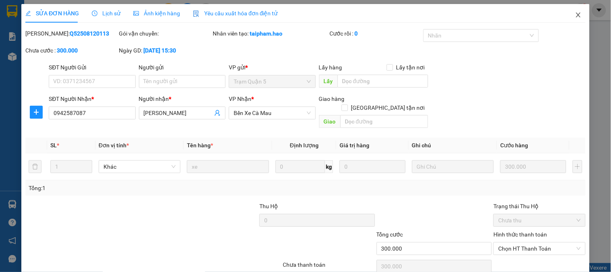
click at [567, 13] on span "Close" at bounding box center [578, 15] width 23 height 23
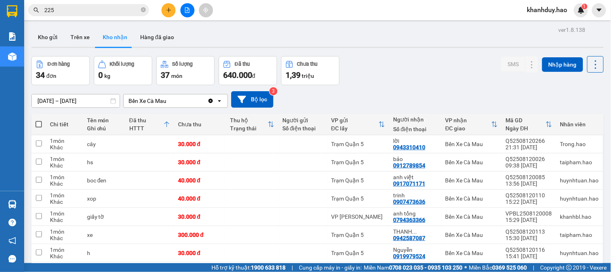
click at [81, 94] on input "13/08/2025 – 13/08/2025" at bounding box center [76, 100] width 88 height 13
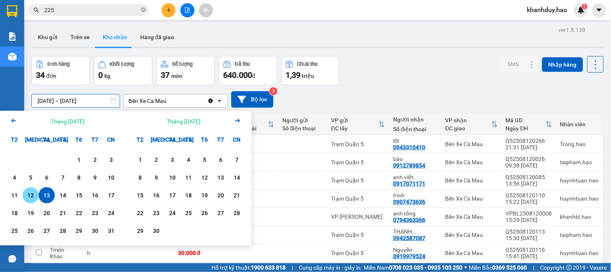
click at [31, 201] on div "12" at bounding box center [31, 195] width 16 height 16
type input "12/08/2025 – 12/08/2025"
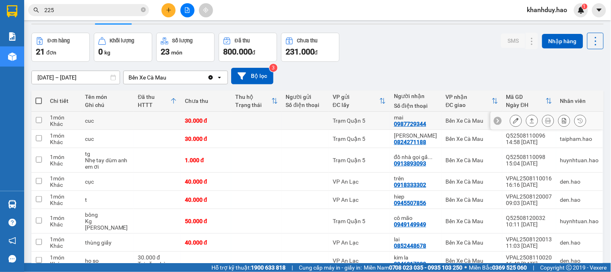
scroll to position [45, 0]
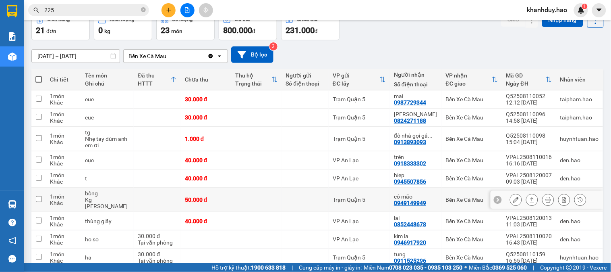
click at [529, 200] on icon at bounding box center [532, 200] width 6 height 6
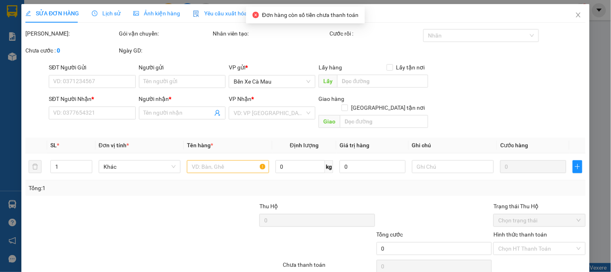
type input "0949149949"
type input "cô mão"
type input "50.000"
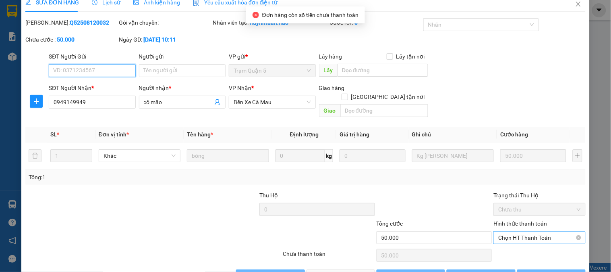
scroll to position [28, 0]
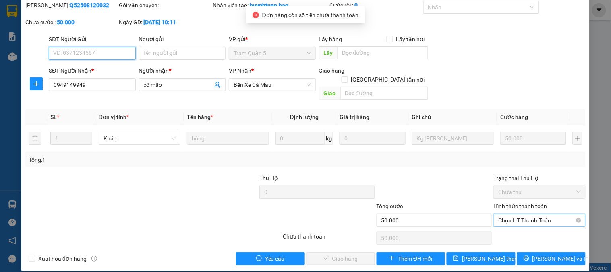
click at [498, 214] on span "Chọn HT Thanh Toán" at bounding box center [539, 220] width 82 height 12
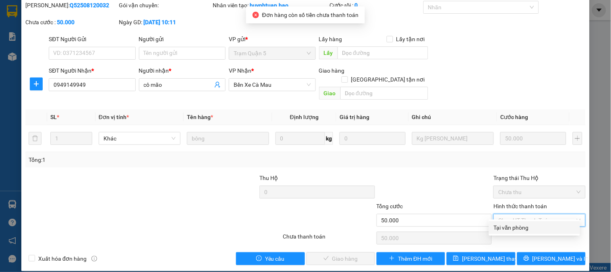
click at [505, 222] on div "Tại văn phòng" at bounding box center [534, 227] width 91 height 13
type input "0"
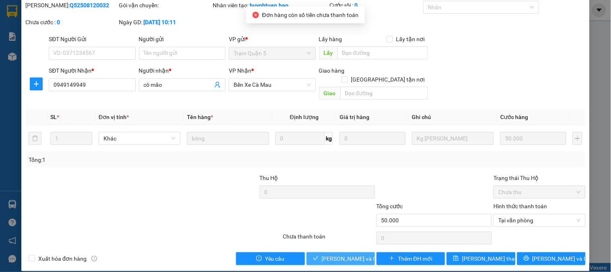
click at [340, 254] on span "Lưu và Giao hàng" at bounding box center [360, 258] width 77 height 9
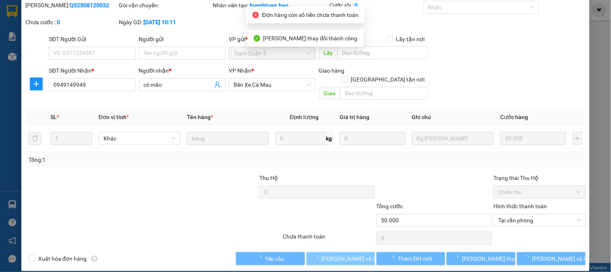
scroll to position [0, 0]
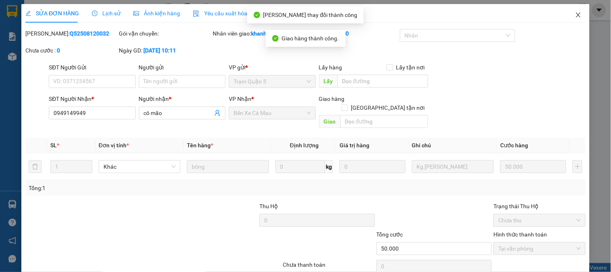
click at [579, 17] on span "Close" at bounding box center [578, 15] width 23 height 23
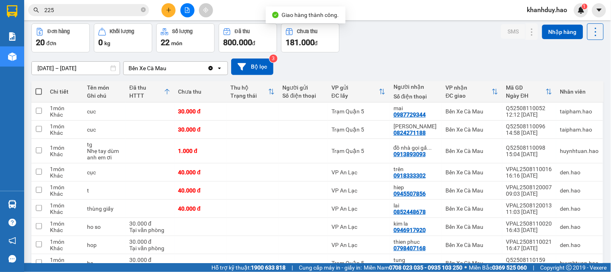
scroll to position [45, 0]
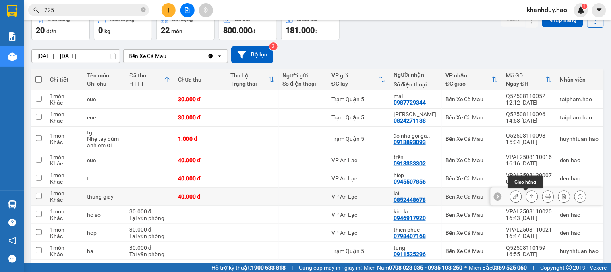
click at [527, 200] on button at bounding box center [532, 196] width 11 height 14
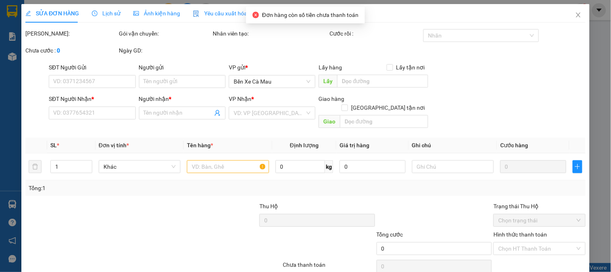
type input "0852448678"
type input "lai"
type input "40.000"
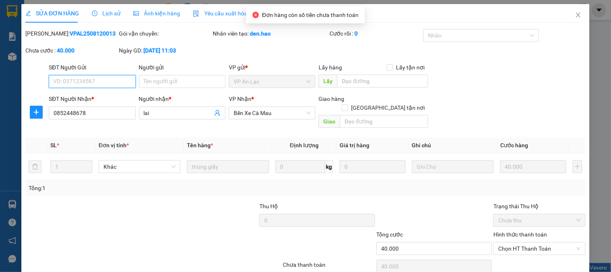
scroll to position [27, 0]
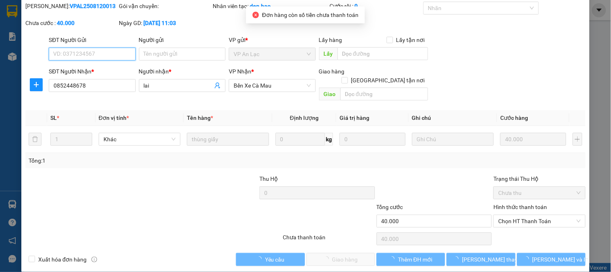
drag, startPoint x: 533, startPoint y: 209, endPoint x: 527, endPoint y: 222, distance: 15.0
click at [533, 215] on span "Chọn HT Thanh Toán" at bounding box center [539, 221] width 82 height 12
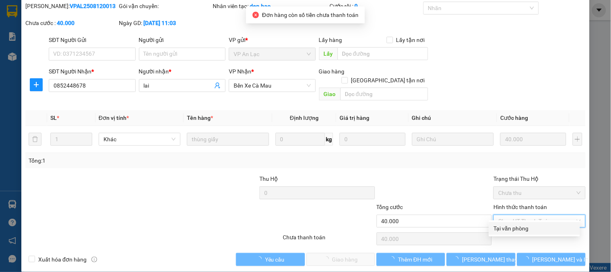
click at [512, 228] on div "Tại văn phòng" at bounding box center [534, 228] width 81 height 9
type input "0"
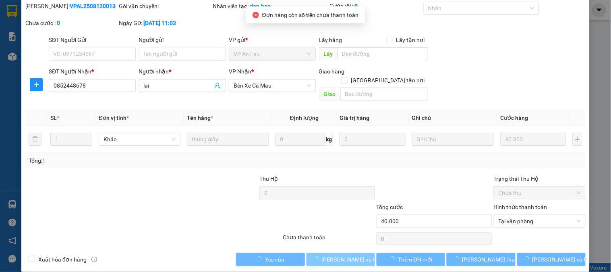
click at [345, 255] on span "Lưu và Giao hàng" at bounding box center [360, 259] width 77 height 9
click at [346, 255] on span "Lưu và Giao hàng" at bounding box center [360, 259] width 77 height 9
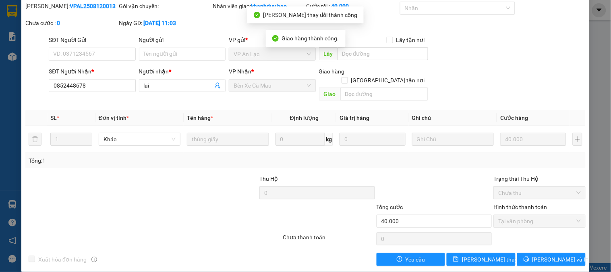
scroll to position [0, 0]
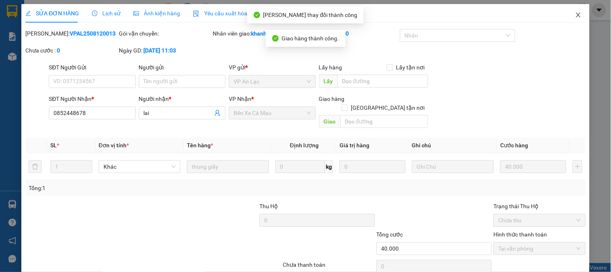
click at [575, 16] on icon "close" at bounding box center [578, 15] width 6 height 6
click at [572, 16] on div "khanhduy.hao 1" at bounding box center [554, 10] width 67 height 14
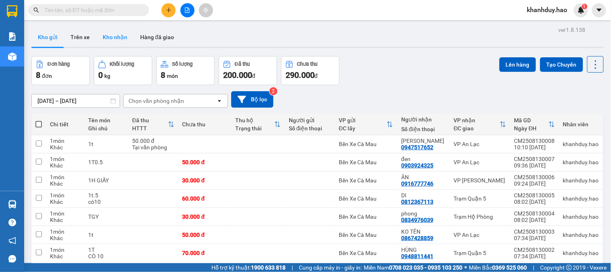
click at [106, 41] on button "Kho nhận" at bounding box center [114, 36] width 37 height 19
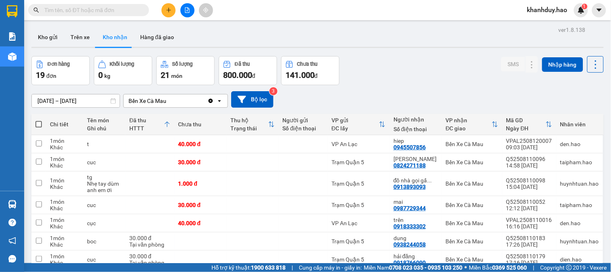
click at [93, 106] on div "ver 1.8.138 Kho gửi Trên xe Kho nhận Hàng đã giao Đơn hàng 19 đơn Khối lượng 0 …" at bounding box center [317, 272] width 579 height 497
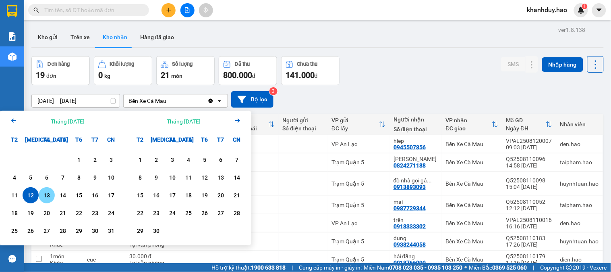
click at [47, 194] on div "13" at bounding box center [46, 195] width 11 height 10
type input "[DATE] – [DATE]"
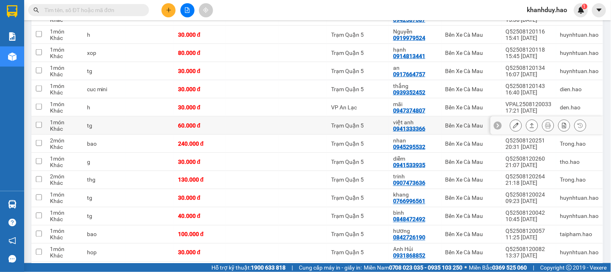
scroll to position [224, 0]
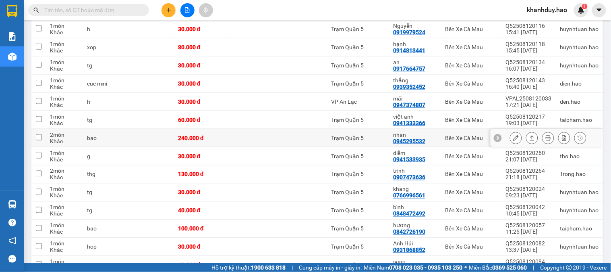
click at [530, 138] on icon at bounding box center [532, 137] width 4 height 5
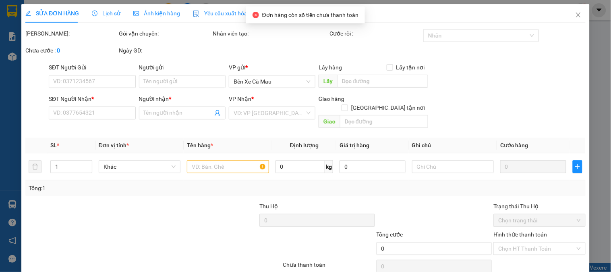
type input "0945295532"
type input "nhan"
type input "240.000"
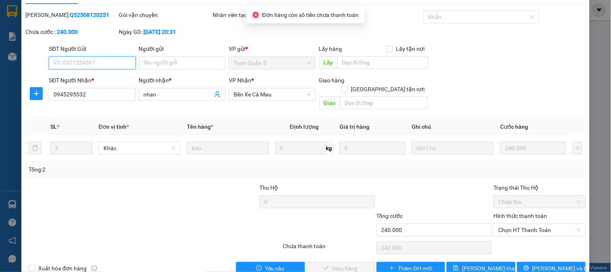
scroll to position [28, 0]
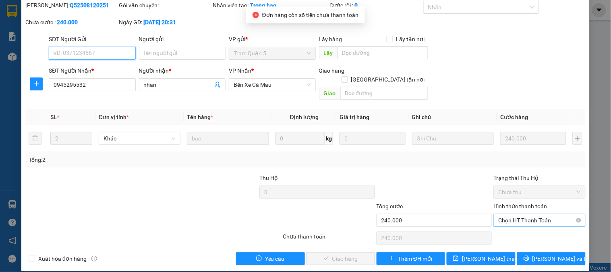
click at [513, 216] on span "Chọn HT Thanh Toán" at bounding box center [539, 220] width 82 height 12
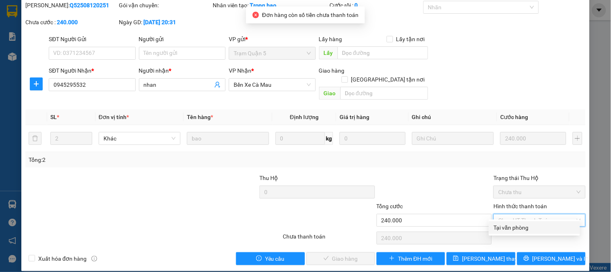
click at [518, 224] on div "Tại văn phòng" at bounding box center [534, 227] width 81 height 9
type input "0"
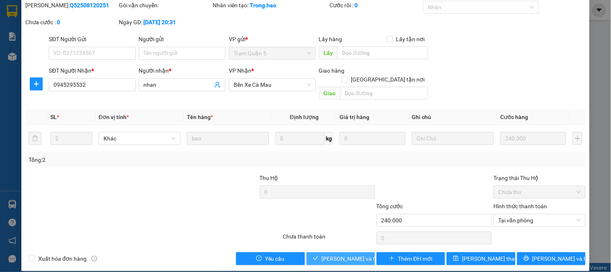
click at [351, 252] on button "[PERSON_NAME] và Giao hàng" at bounding box center [341, 258] width 68 height 13
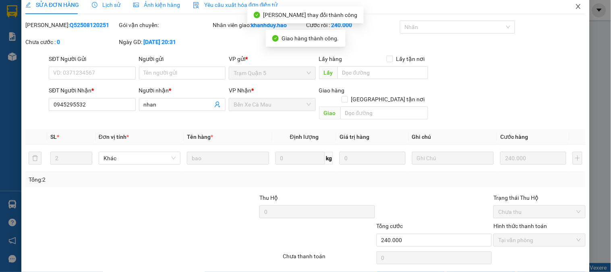
scroll to position [0, 0]
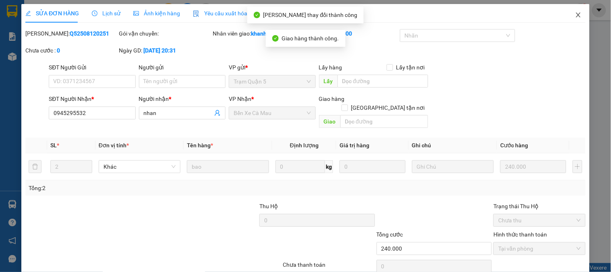
click at [575, 13] on icon "close" at bounding box center [578, 15] width 6 height 6
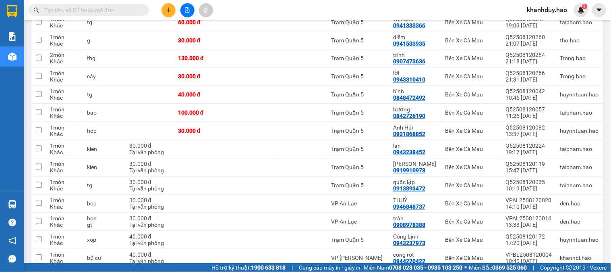
scroll to position [358, 0]
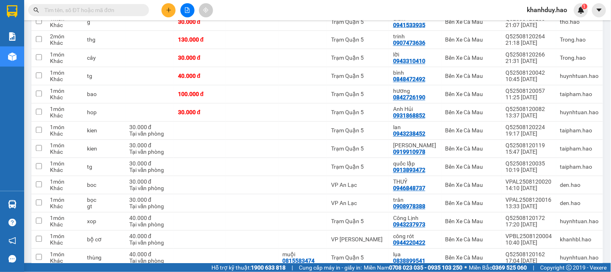
click at [167, 9] on icon "plus" at bounding box center [169, 10] width 6 height 6
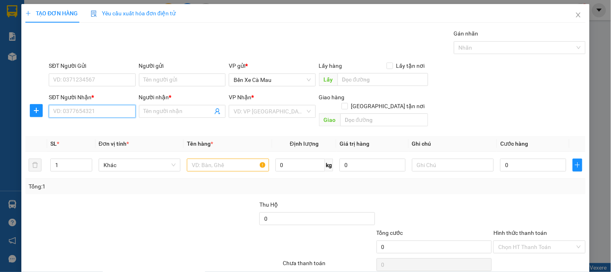
click at [79, 117] on input "SĐT Người Nhận *" at bounding box center [92, 111] width 87 height 13
click at [72, 127] on div "0906830905 - NGOAN" at bounding box center [91, 127] width 76 height 9
type input "0906830905"
type input "NGOAN"
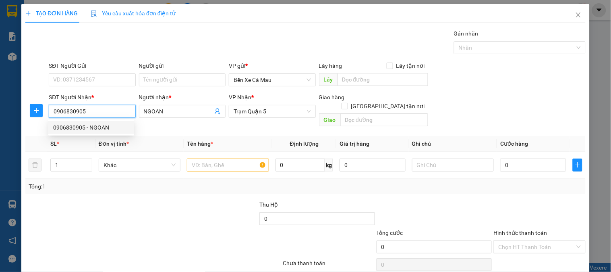
type input "30.000"
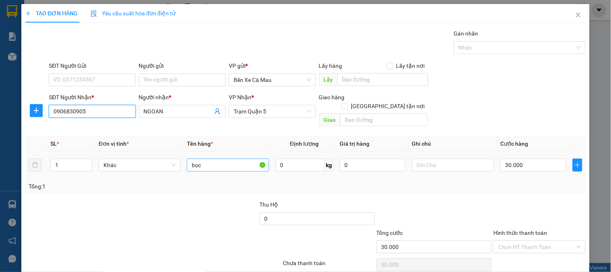
type input "0906830905"
type input "b"
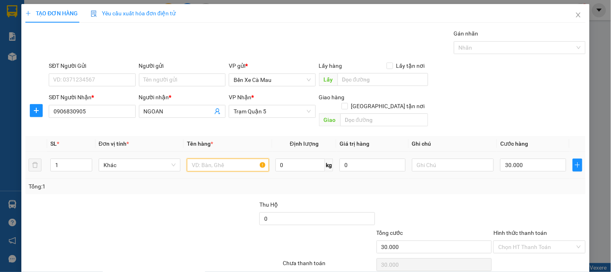
click at [226, 158] on input "text" at bounding box center [228, 164] width 82 height 13
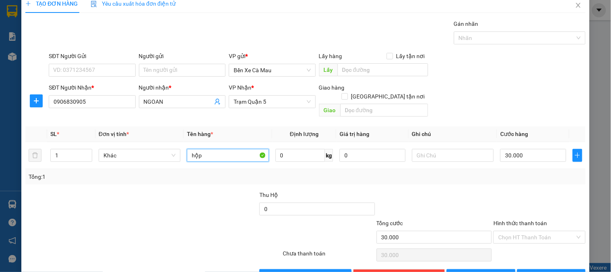
scroll to position [26, 0]
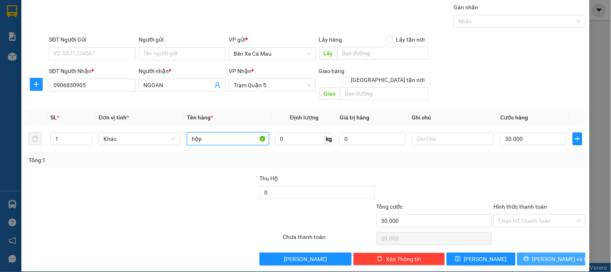
type input "hộp"
click at [529, 255] on icon "printer" at bounding box center [527, 258] width 6 height 6
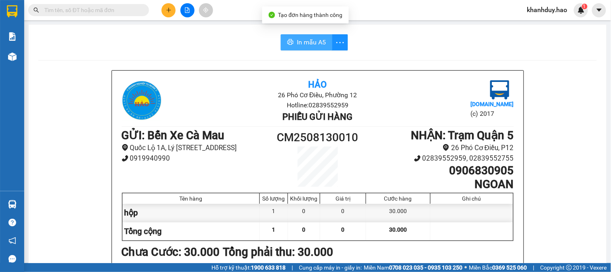
click at [299, 35] on button "In mẫu A5" at bounding box center [307, 42] width 52 height 16
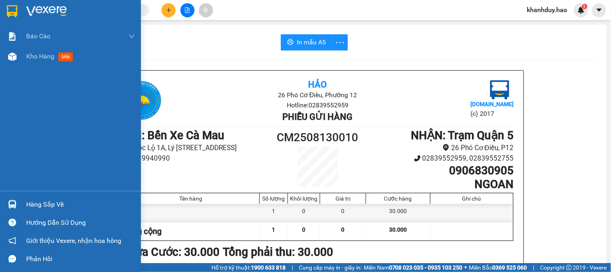
click at [19, 61] on div "Kho hàng mới" at bounding box center [70, 56] width 141 height 20
click at [4, 60] on div "Kho hàng mới" at bounding box center [70, 56] width 141 height 20
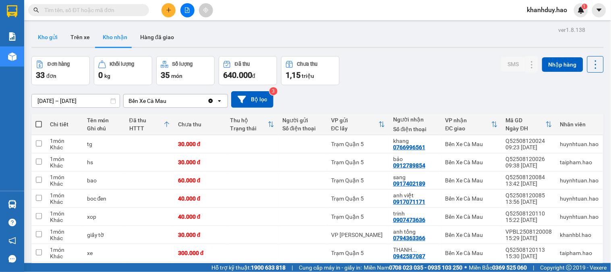
click at [45, 35] on button "Kho gửi" at bounding box center [47, 36] width 33 height 19
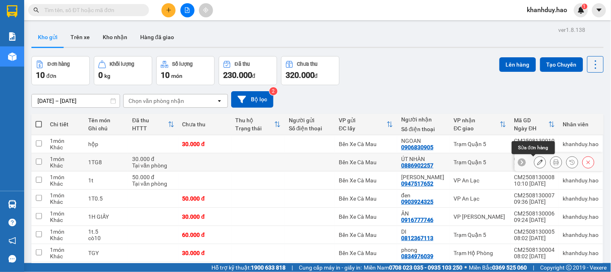
click at [554, 162] on icon at bounding box center [557, 162] width 6 height 6
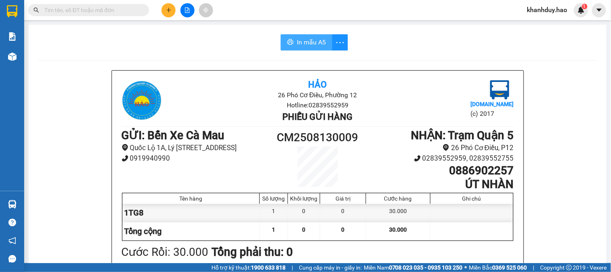
click at [301, 46] on span "In mẫu A5" at bounding box center [311, 42] width 29 height 10
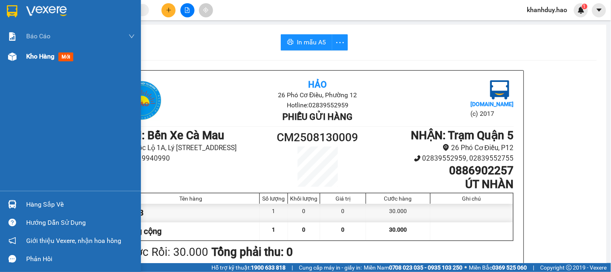
click at [22, 58] on div "Kho hàng mới" at bounding box center [70, 56] width 141 height 20
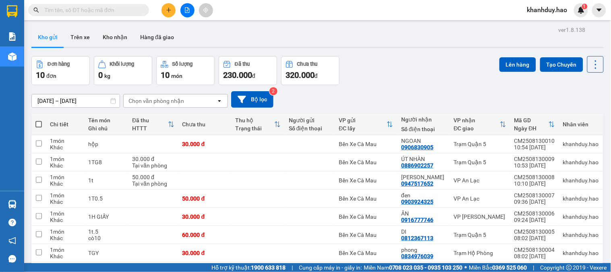
click at [114, 47] on div at bounding box center [317, 47] width 572 height 1
click at [114, 40] on button "Kho nhận" at bounding box center [114, 36] width 37 height 19
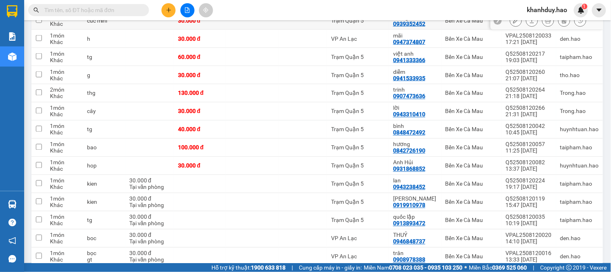
scroll to position [313, 0]
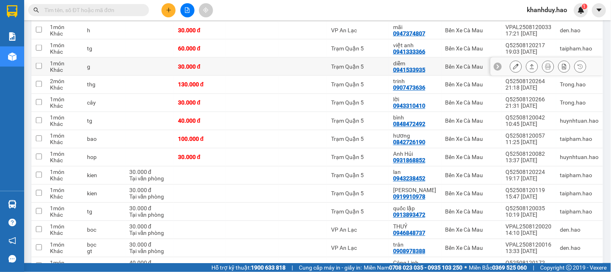
click at [529, 67] on icon at bounding box center [532, 67] width 6 height 6
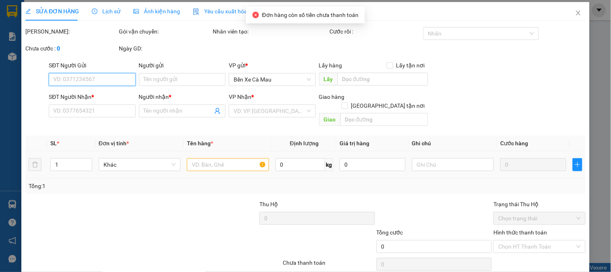
type input "0941533935"
type input "diễm"
type input "30.000"
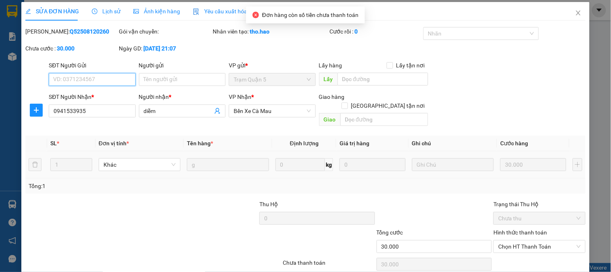
scroll to position [28, 0]
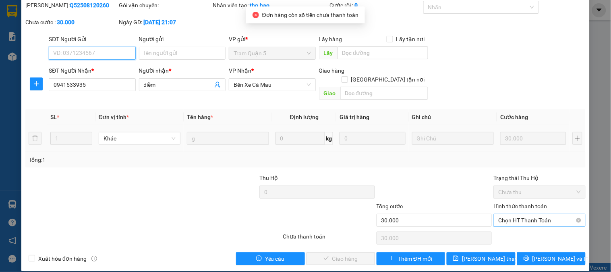
click at [535, 214] on span "Chọn HT Thanh Toán" at bounding box center [539, 220] width 82 height 12
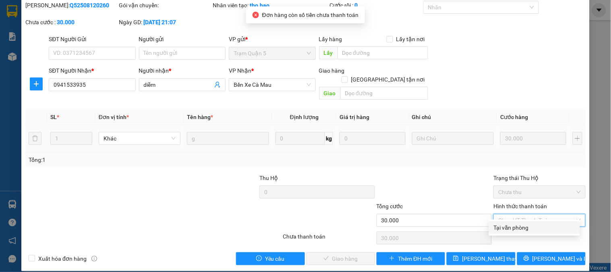
click at [522, 224] on div "Tại văn phòng" at bounding box center [534, 227] width 81 height 9
type input "0"
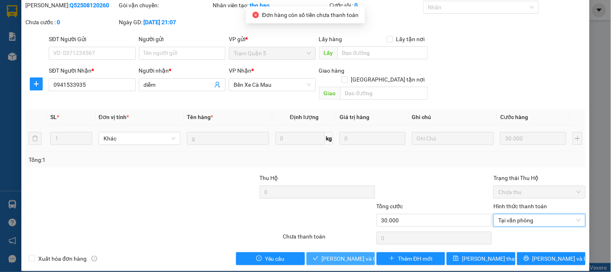
click at [357, 252] on button "[PERSON_NAME] và Giao hàng" at bounding box center [341, 258] width 68 height 13
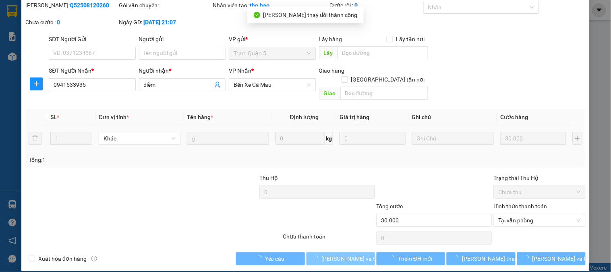
scroll to position [0, 0]
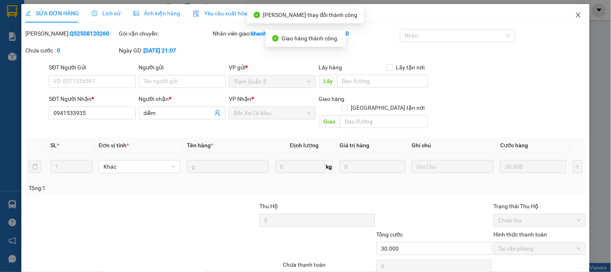
click at [580, 9] on span "Close" at bounding box center [578, 15] width 23 height 23
click at [575, 19] on div "Kết quả tìm kiếm ( 0 ) Bộ lọc Thuộc VP này Gửi 3 ngày gần nhất No Data khanhduy…" at bounding box center [305, 10] width 611 height 20
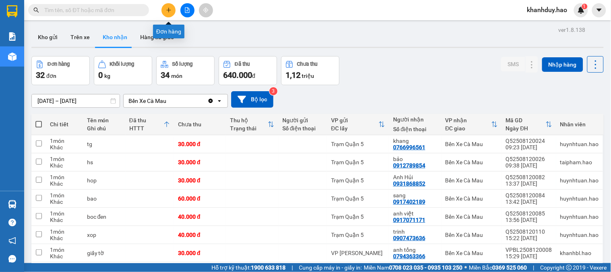
click at [167, 11] on icon "plus" at bounding box center [169, 10] width 6 height 6
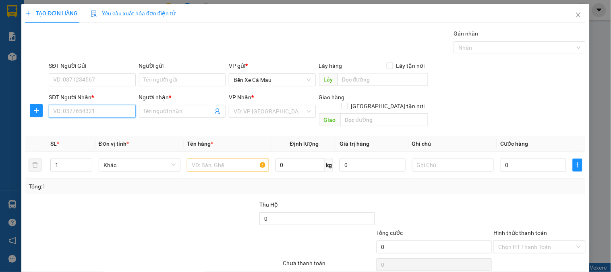
click at [90, 108] on input "SĐT Người Nhận *" at bounding box center [92, 111] width 87 height 13
click at [87, 131] on div "0945972119 - THƯƠNG" at bounding box center [91, 127] width 76 height 9
type input "0945972119"
type input "THƯƠNG"
type input "40.000"
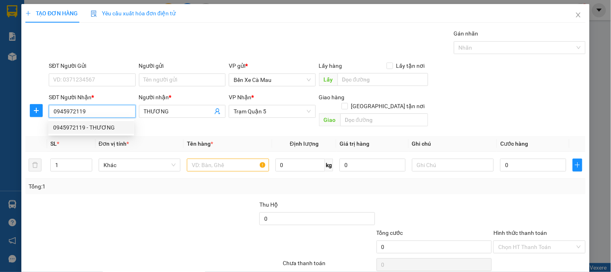
type input "40.000"
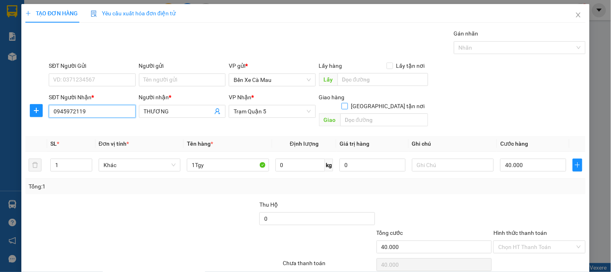
type input "0945972119"
click at [348, 103] on span at bounding box center [345, 106] width 6 height 6
click at [347, 103] on input "[GEOGRAPHIC_DATA] tận nơi" at bounding box center [345, 106] width 6 height 6
checkbox input "true"
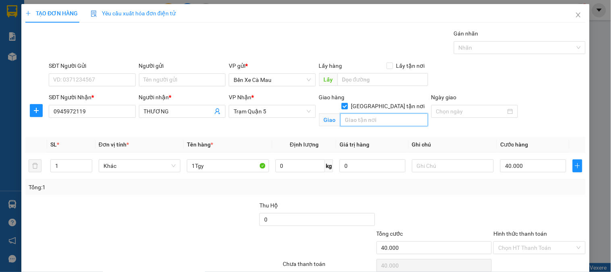
click at [385, 113] on input "text" at bounding box center [384, 119] width 88 height 13
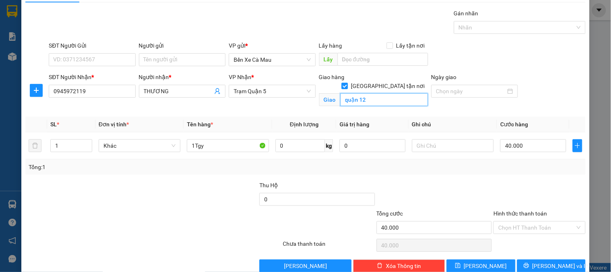
scroll to position [36, 0]
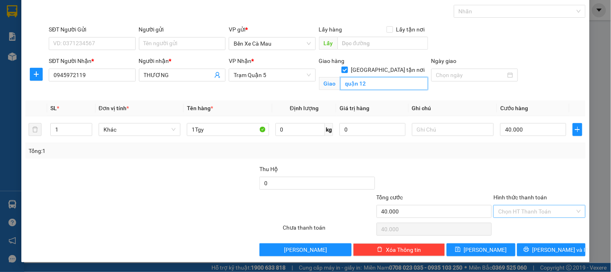
type input "quận 12"
click at [545, 214] on input "Hình thức thanh toán" at bounding box center [536, 211] width 77 height 12
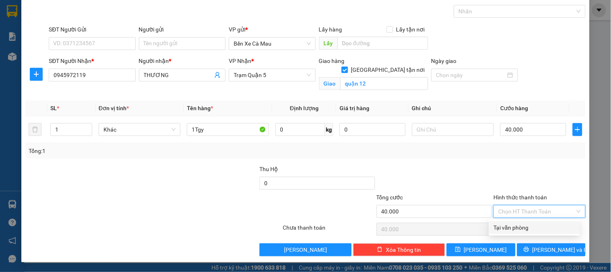
click at [536, 226] on div "Tại văn phòng" at bounding box center [534, 227] width 81 height 9
type input "0"
click at [269, 81] on span "Trạm Quận 5" at bounding box center [272, 75] width 77 height 12
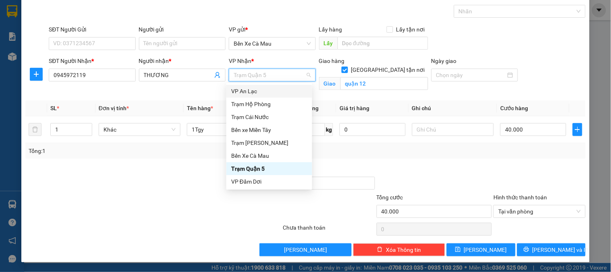
click at [258, 91] on div "VP An Lạc" at bounding box center [269, 91] width 76 height 9
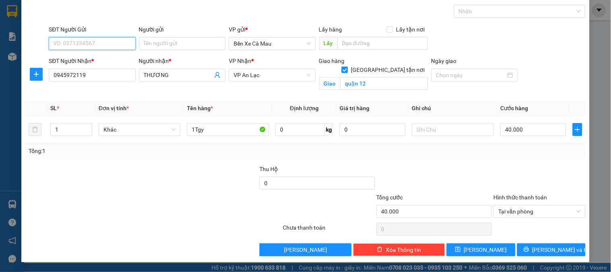
click at [77, 42] on input "SĐT Người Gửi" at bounding box center [92, 43] width 87 height 13
type input "0377196116"
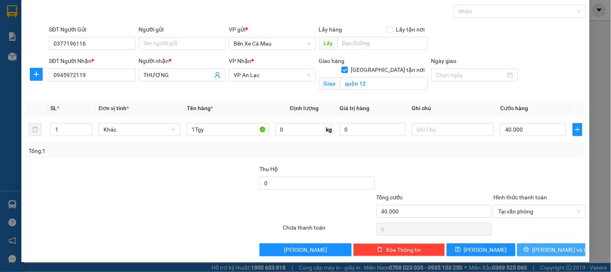
click at [566, 252] on button "Lưu và In" at bounding box center [551, 249] width 68 height 13
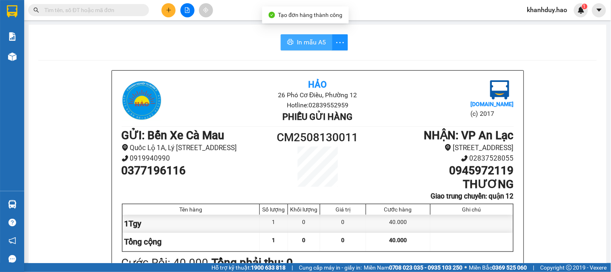
click at [288, 39] on icon "printer" at bounding box center [291, 42] width 6 height 6
click at [168, 14] on button at bounding box center [169, 10] width 14 height 14
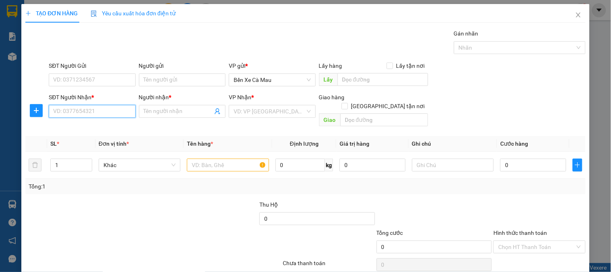
click at [95, 110] on input "SĐT Người Nhận *" at bounding box center [92, 111] width 87 height 13
click at [102, 124] on div "0825058036 - khánh" at bounding box center [91, 127] width 76 height 9
type input "0825058036"
type input "khánh"
type input "50.000"
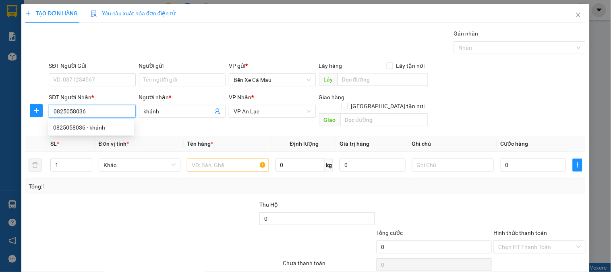
type input "50.000"
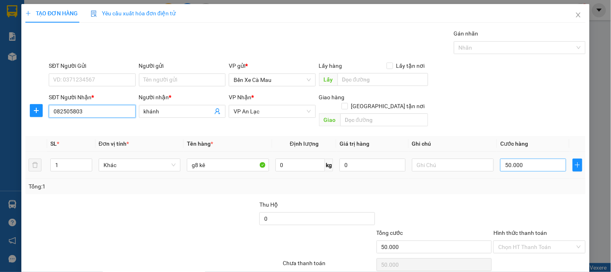
type input "082505803"
click at [553, 161] on input "50.000" at bounding box center [533, 164] width 66 height 13
type input "0"
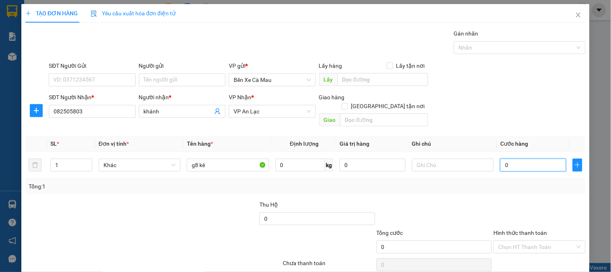
type input "3"
type input "003"
type input "30"
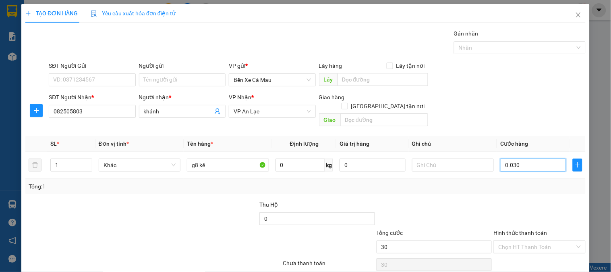
type input "0.030"
click at [537, 90] on form "SĐT Người Gửi VD: 0371234567 Người gửi Tên người gửi VP gửi * Bến Xe Cà Mau Lấy…" at bounding box center [305, 95] width 560 height 68
type input "30.000"
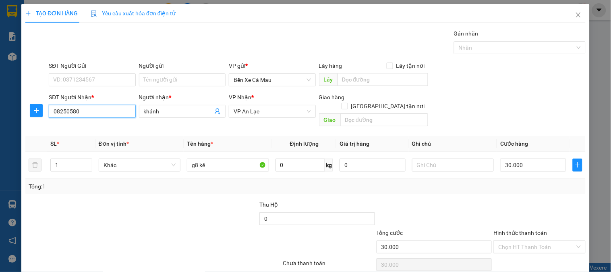
click at [102, 110] on input "08250580" at bounding box center [92, 111] width 87 height 13
type input "0"
type input "8"
click at [97, 122] on div "0825058036 - khánh" at bounding box center [91, 127] width 86 height 13
type input "0825058036"
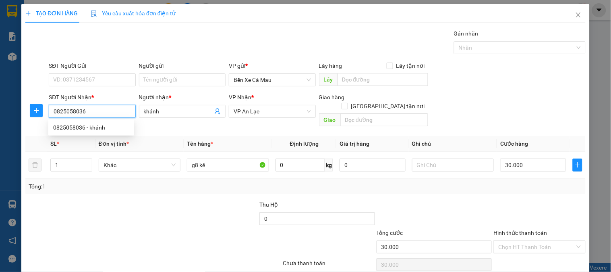
type input "50.000"
type input "0825058036"
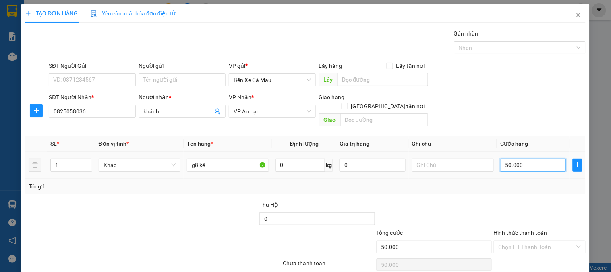
type input "0"
click at [525, 160] on input "0" at bounding box center [533, 164] width 66 height 13
type input "3"
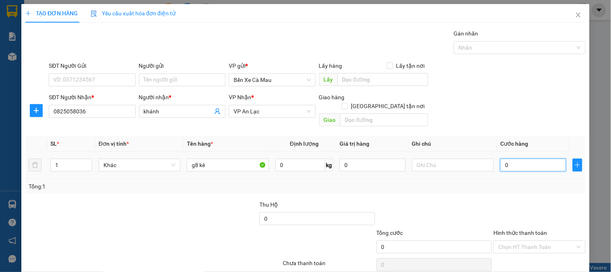
type input "3"
type input "003"
type input "30"
type input "0.030"
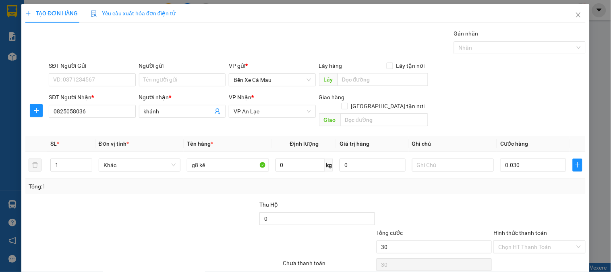
click at [527, 126] on div "Transit Pickup Surcharge Ids Transit Deliver Surcharge Ids Transit Deliver Surc…" at bounding box center [305, 160] width 560 height 262
type input "30.000"
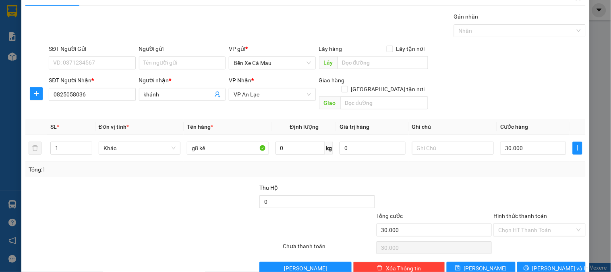
scroll to position [26, 0]
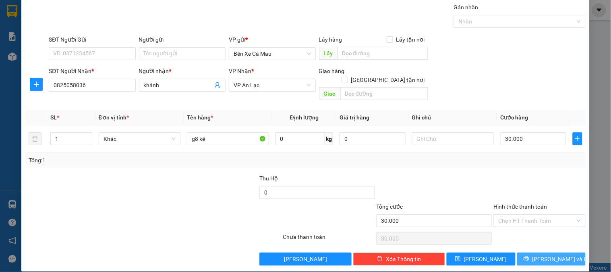
click at [529, 255] on icon "printer" at bounding box center [527, 258] width 6 height 6
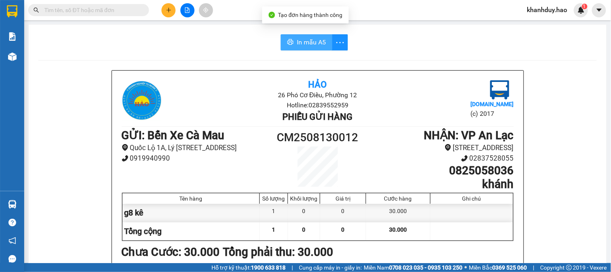
click at [312, 42] on span "In mẫu A5" at bounding box center [311, 42] width 29 height 10
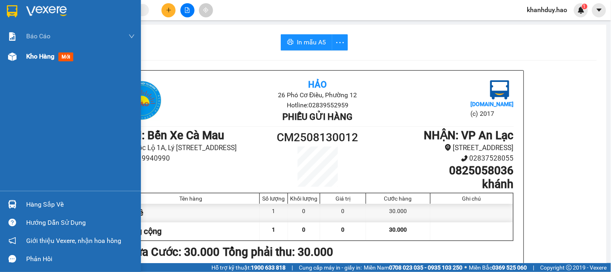
click at [10, 55] on img at bounding box center [12, 56] width 8 height 8
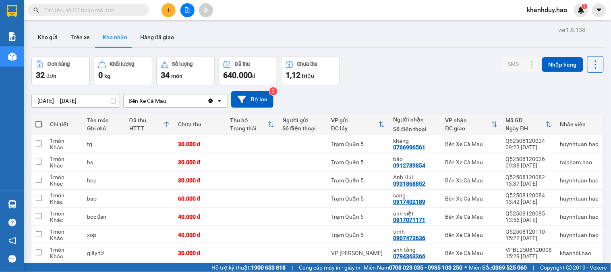
click at [168, 10] on icon "plus" at bounding box center [169, 10] width 6 height 6
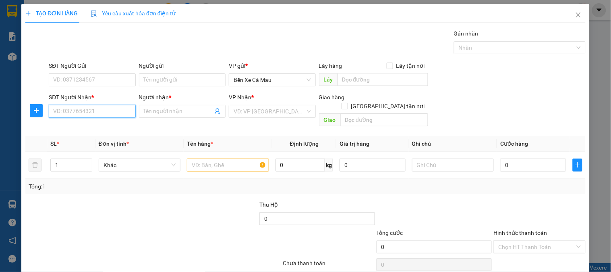
click at [126, 117] on input "SĐT Người Nhận *" at bounding box center [92, 111] width 87 height 13
type input "0861866177"
click at [173, 117] on span at bounding box center [182, 111] width 87 height 13
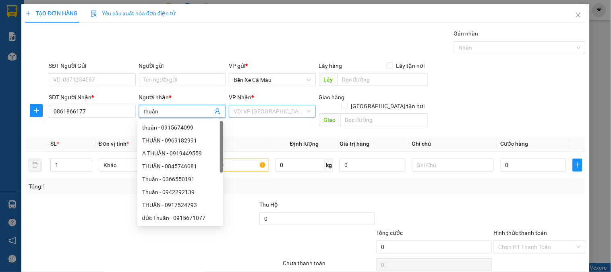
type input "thuần"
click at [268, 112] on input "search" at bounding box center [269, 111] width 71 height 12
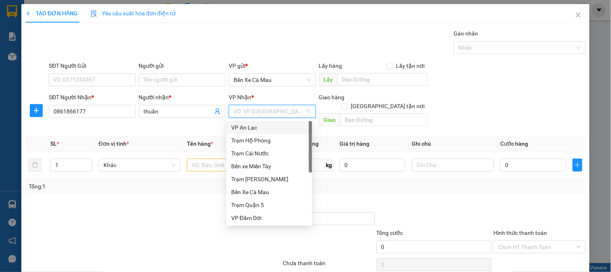
click at [258, 130] on div "VP An Lạc" at bounding box center [269, 127] width 76 height 9
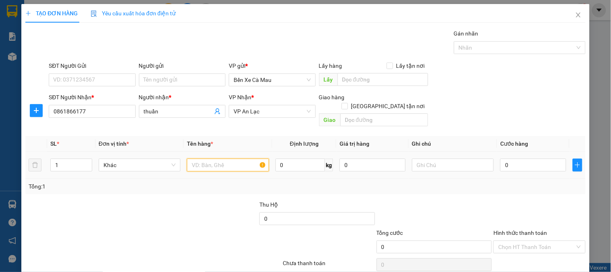
click at [223, 158] on input "text" at bounding box center [228, 164] width 82 height 13
type input "1t cây"
click at [526, 158] on input "0" at bounding box center [533, 164] width 66 height 13
type input "1"
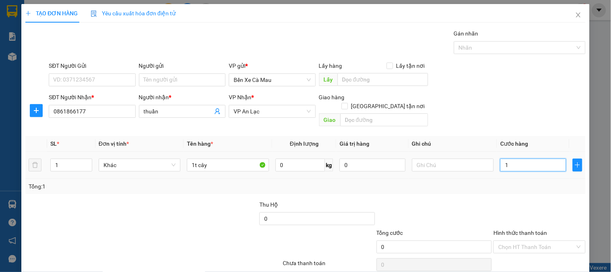
type input "1"
type input "10"
type input "100"
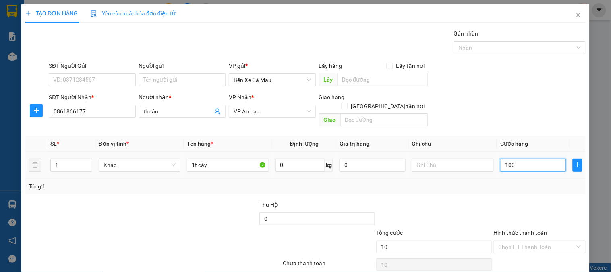
type input "100"
click at [512, 42] on div "Nhãn" at bounding box center [520, 47] width 132 height 13
type input "100.000"
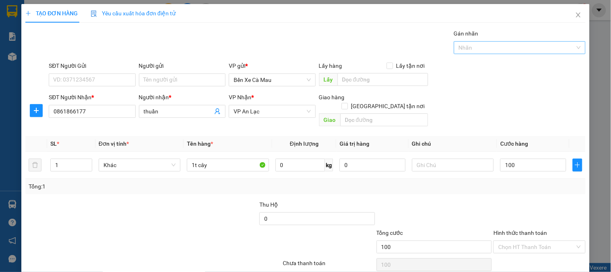
type input "100.000"
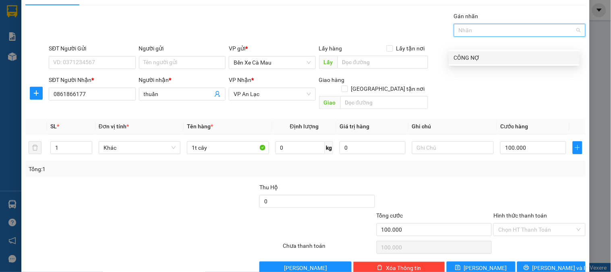
scroll to position [26, 0]
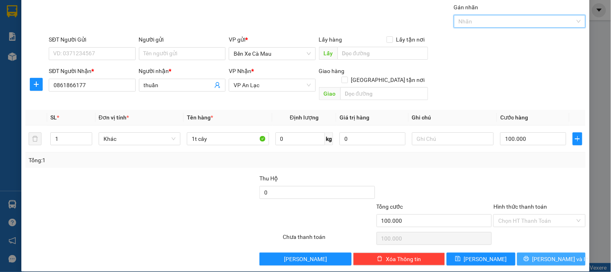
click at [554, 254] on span "Lưu và In" at bounding box center [561, 258] width 56 height 9
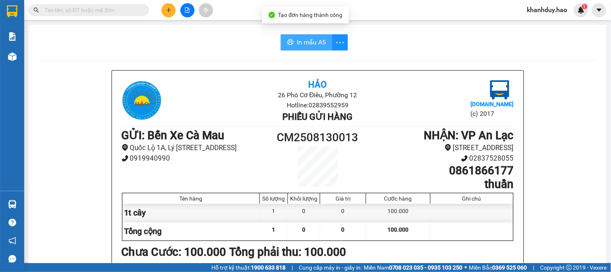
click at [312, 37] on button "In mẫu A5" at bounding box center [307, 42] width 52 height 16
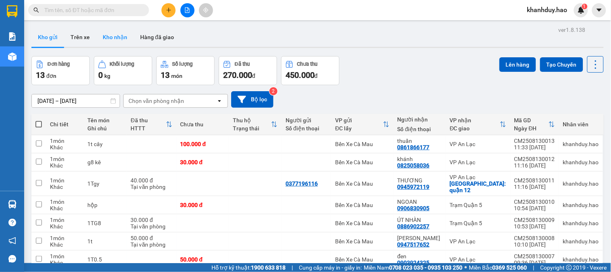
click at [112, 38] on button "Kho nhận" at bounding box center [114, 36] width 37 height 19
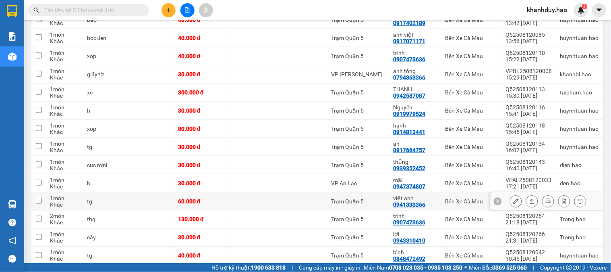
scroll to position [179, 0]
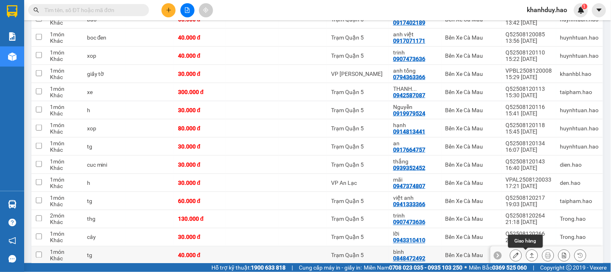
click at [530, 255] on icon at bounding box center [532, 255] width 4 height 5
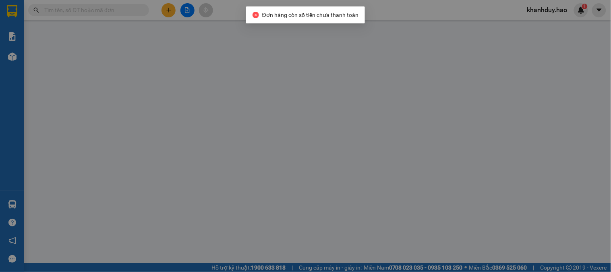
type input "0848472492"
type input "bình"
type input "40.000"
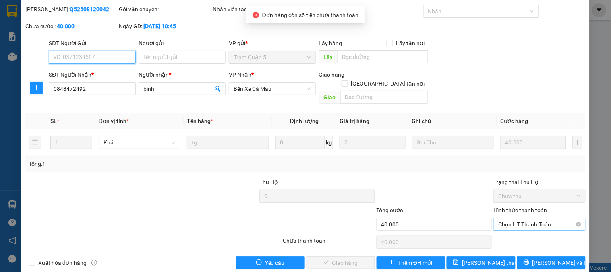
scroll to position [28, 0]
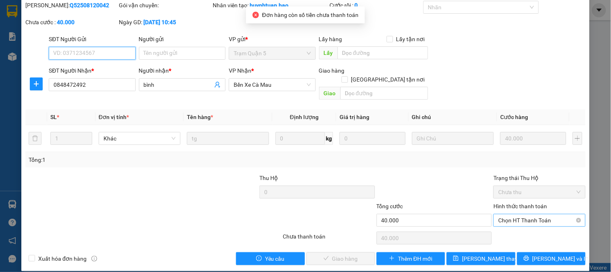
click at [517, 215] on span "Chọn HT Thanh Toán" at bounding box center [539, 220] width 82 height 12
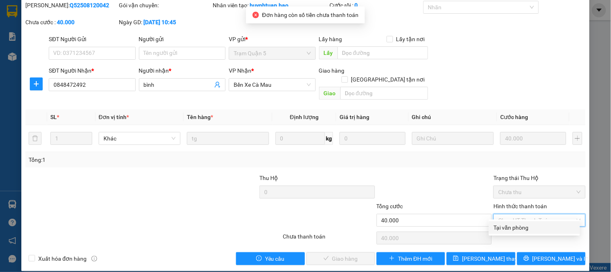
click at [516, 223] on div "Tại văn phòng" at bounding box center [534, 227] width 81 height 9
type input "0"
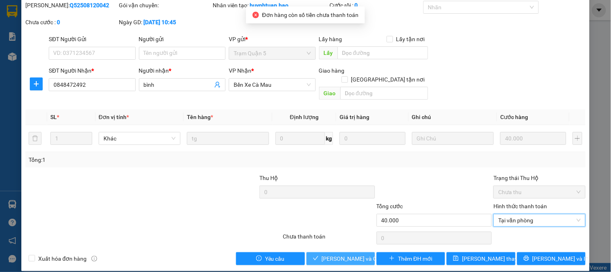
click at [337, 254] on span "[PERSON_NAME] và Giao hàng" at bounding box center [360, 258] width 77 height 9
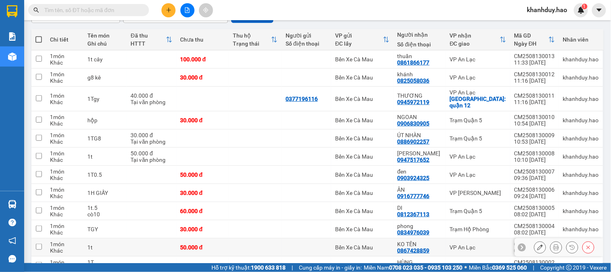
scroll to position [148, 0]
